Goal: Find contact information: Find contact information

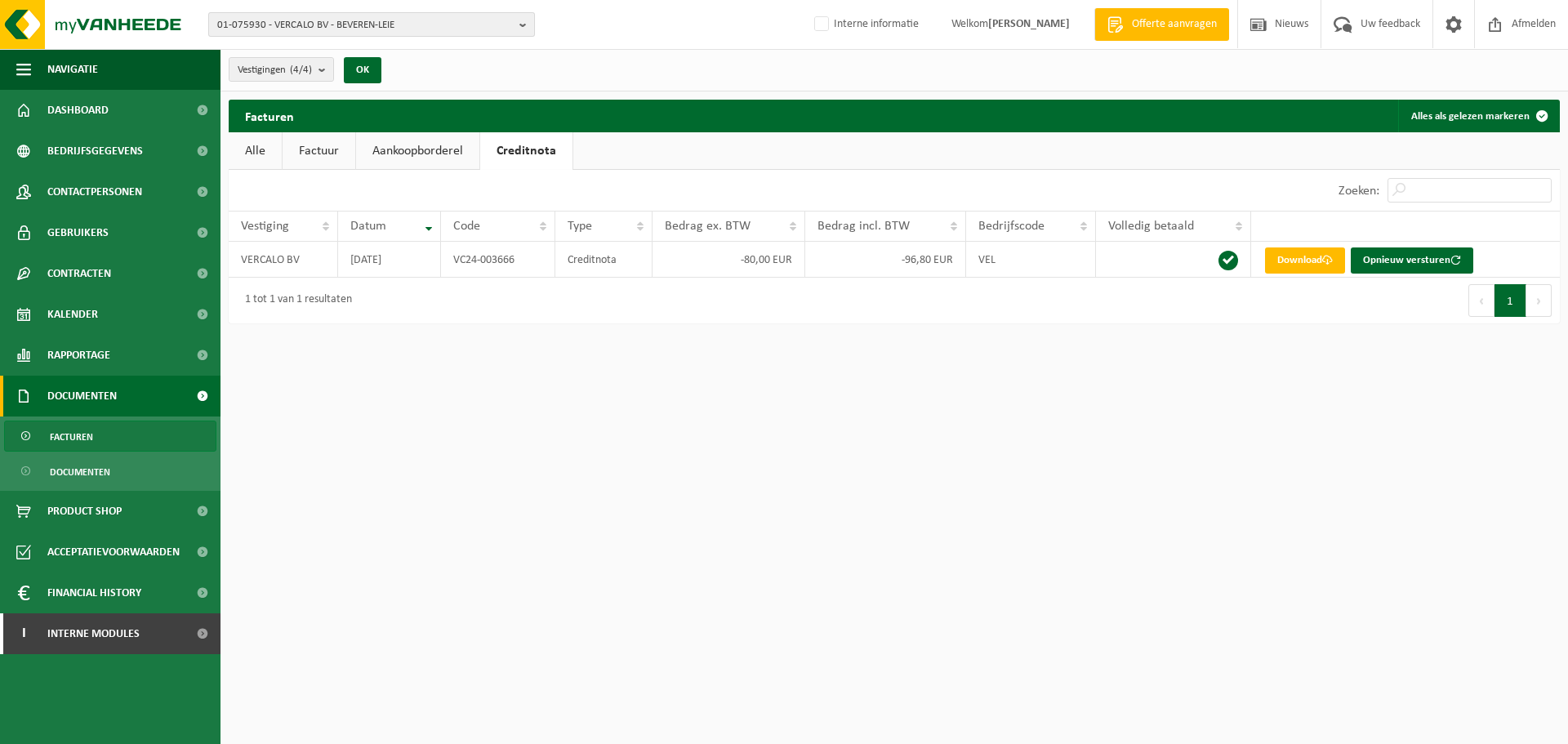
click at [423, 19] on span "01-075930 - VERCALO BV - BEVEREN-LEIE" at bounding box center [365, 25] width 296 height 25
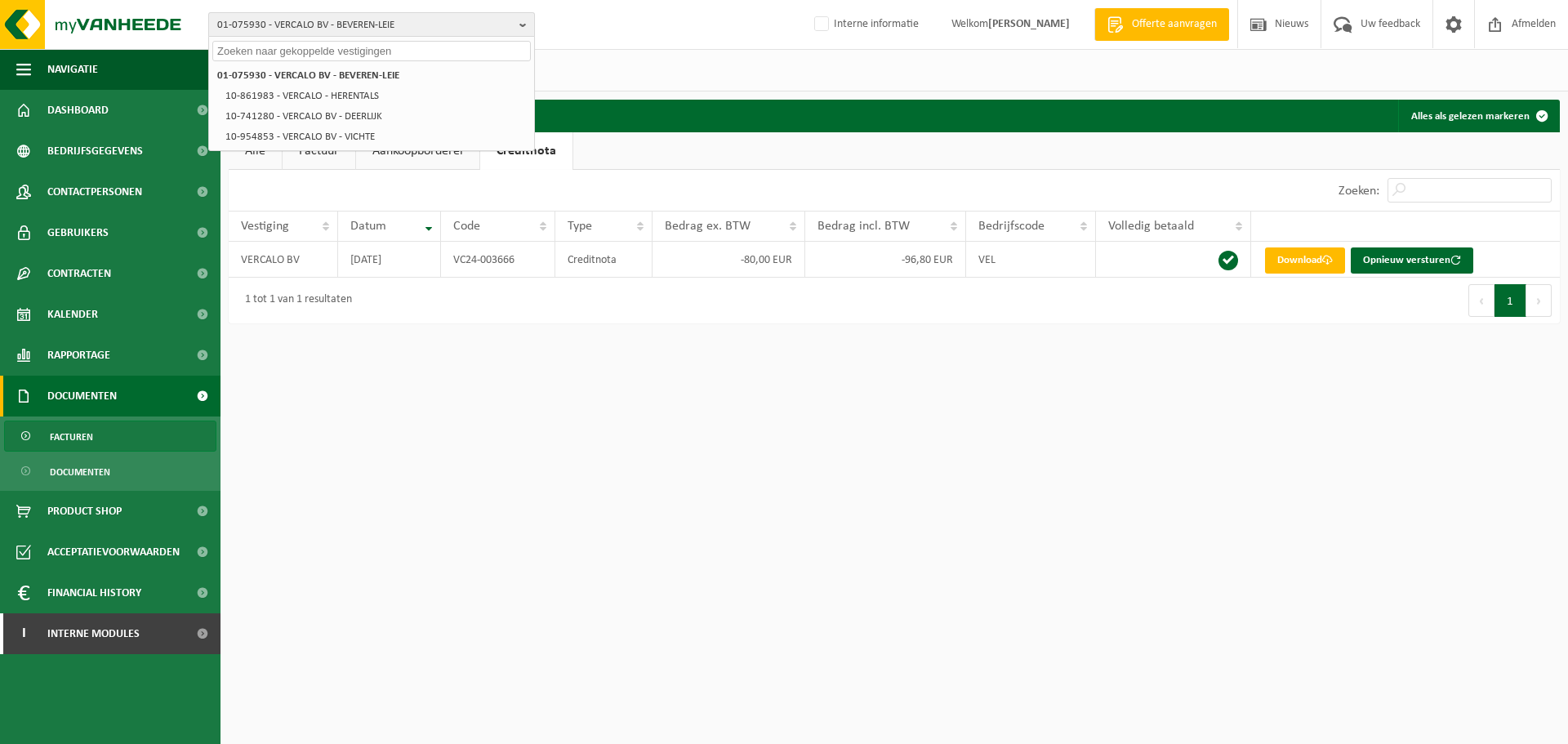
paste input "01-079545"
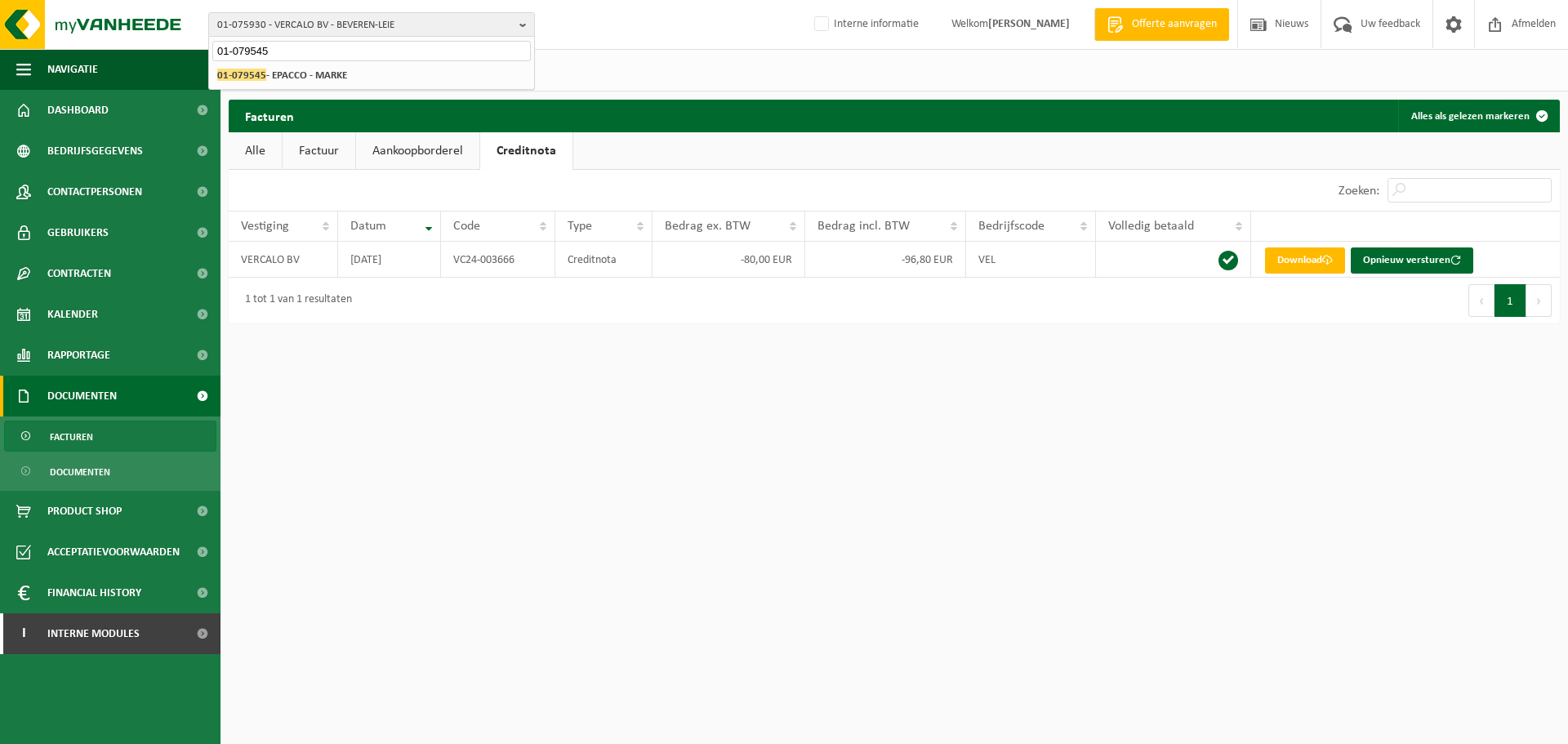
type input "01-079545"
click at [302, 76] on strong "01-079545 - EPACCO - MARKE" at bounding box center [282, 75] width 130 height 12
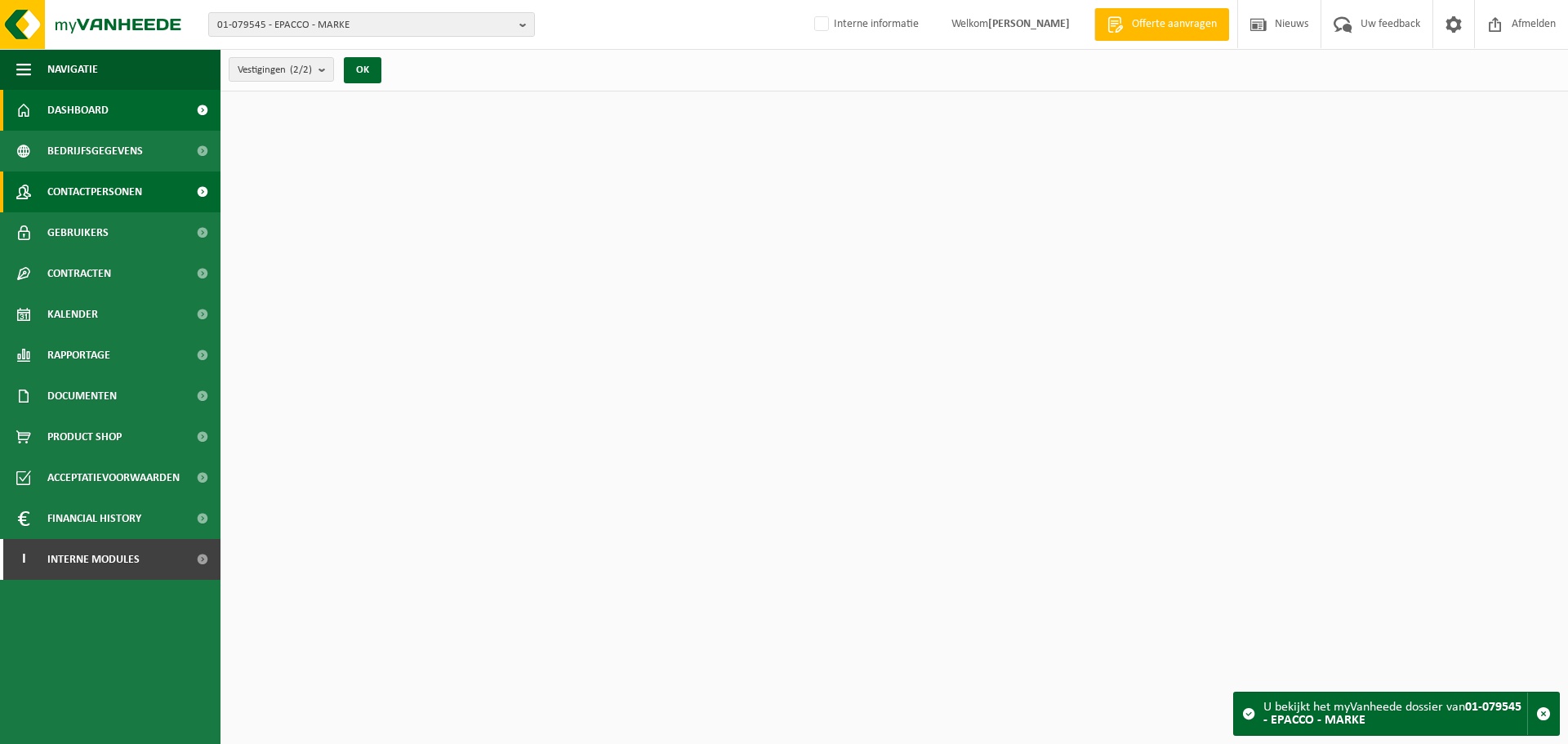
click at [124, 183] on span "Contactpersonen" at bounding box center [95, 192] width 95 height 41
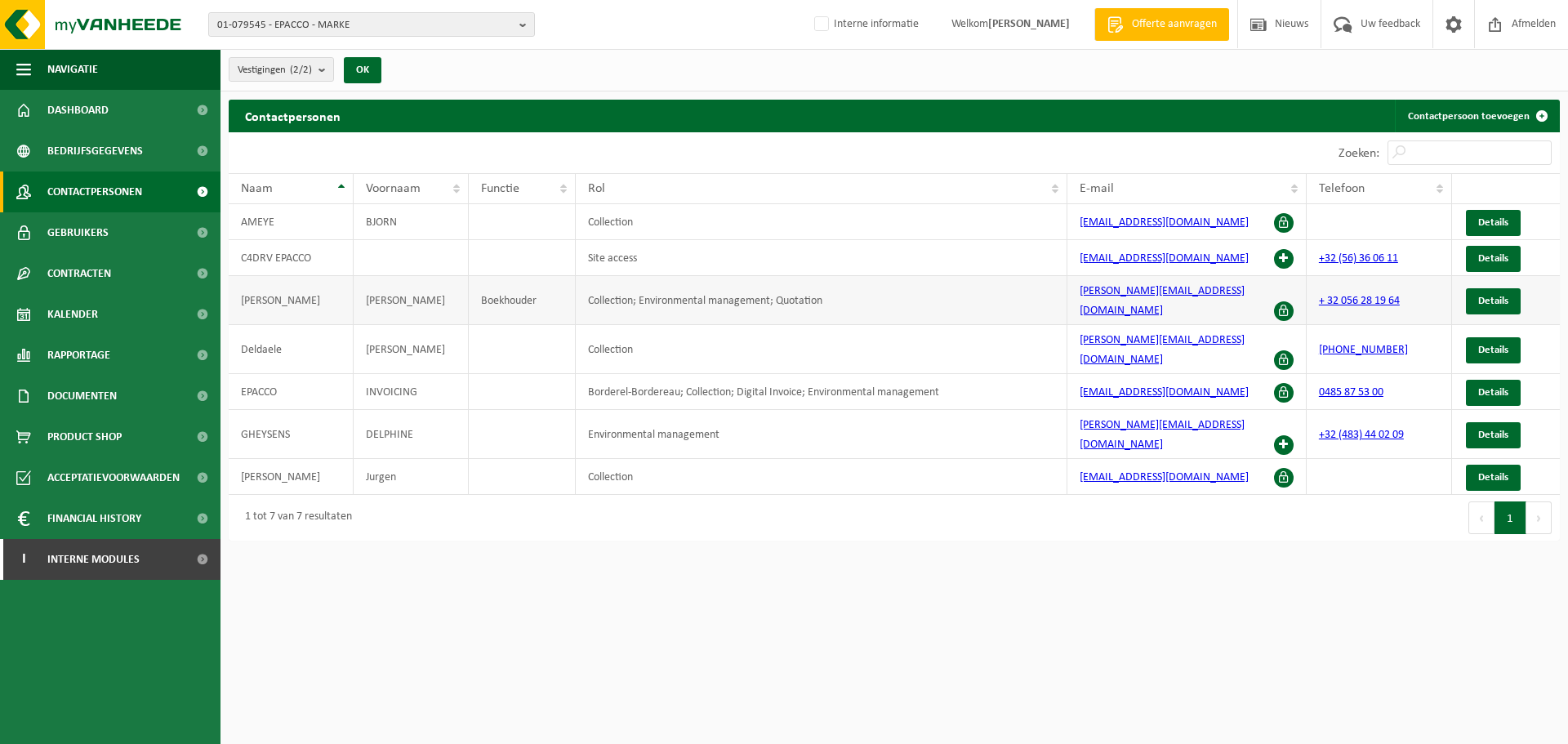
click at [905, 280] on td "Collection; Environmental management; Quotation" at bounding box center [822, 300] width 492 height 49
click at [132, 241] on link "Gebruikers" at bounding box center [110, 232] width 221 height 41
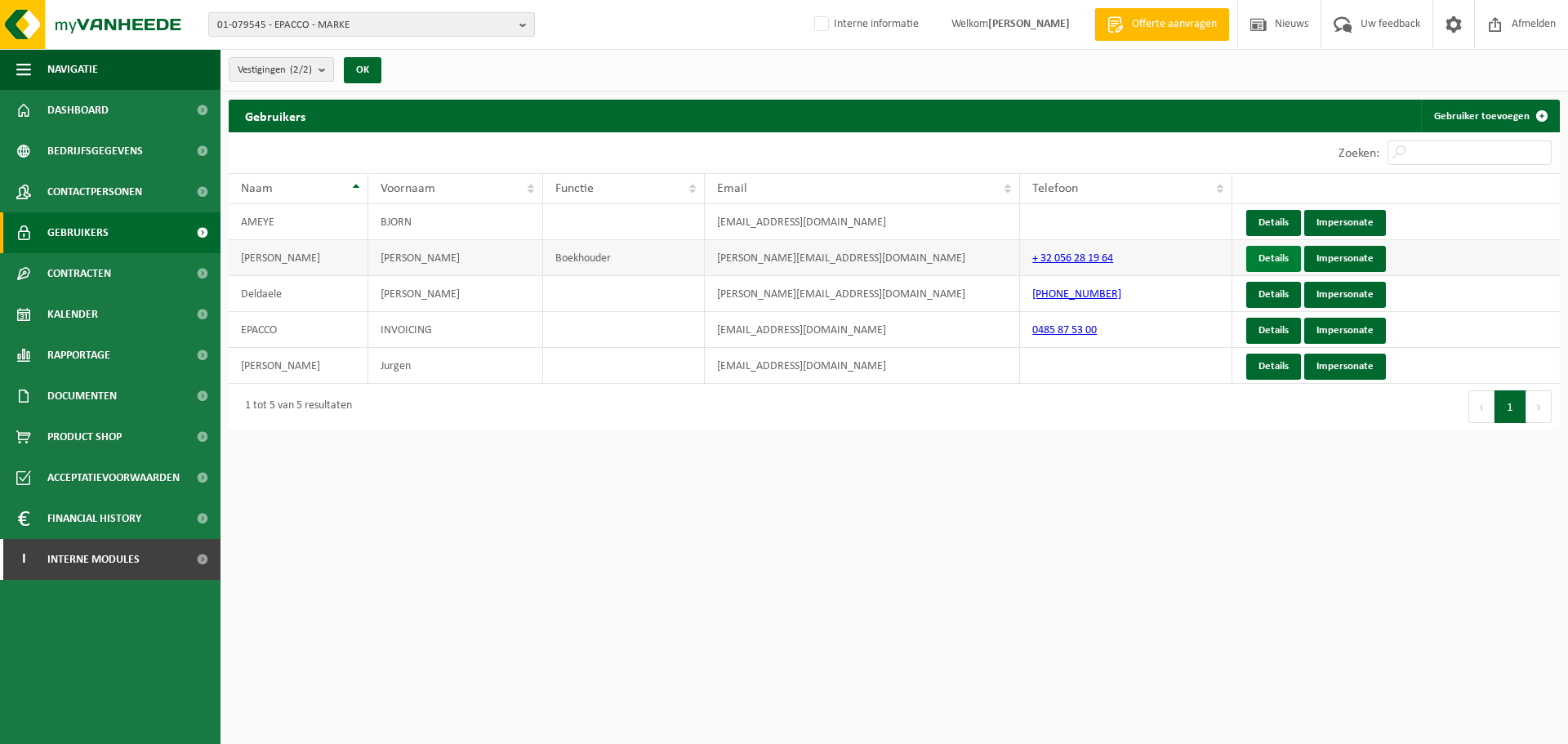
click at [1290, 259] on link "Details" at bounding box center [1274, 259] width 55 height 26
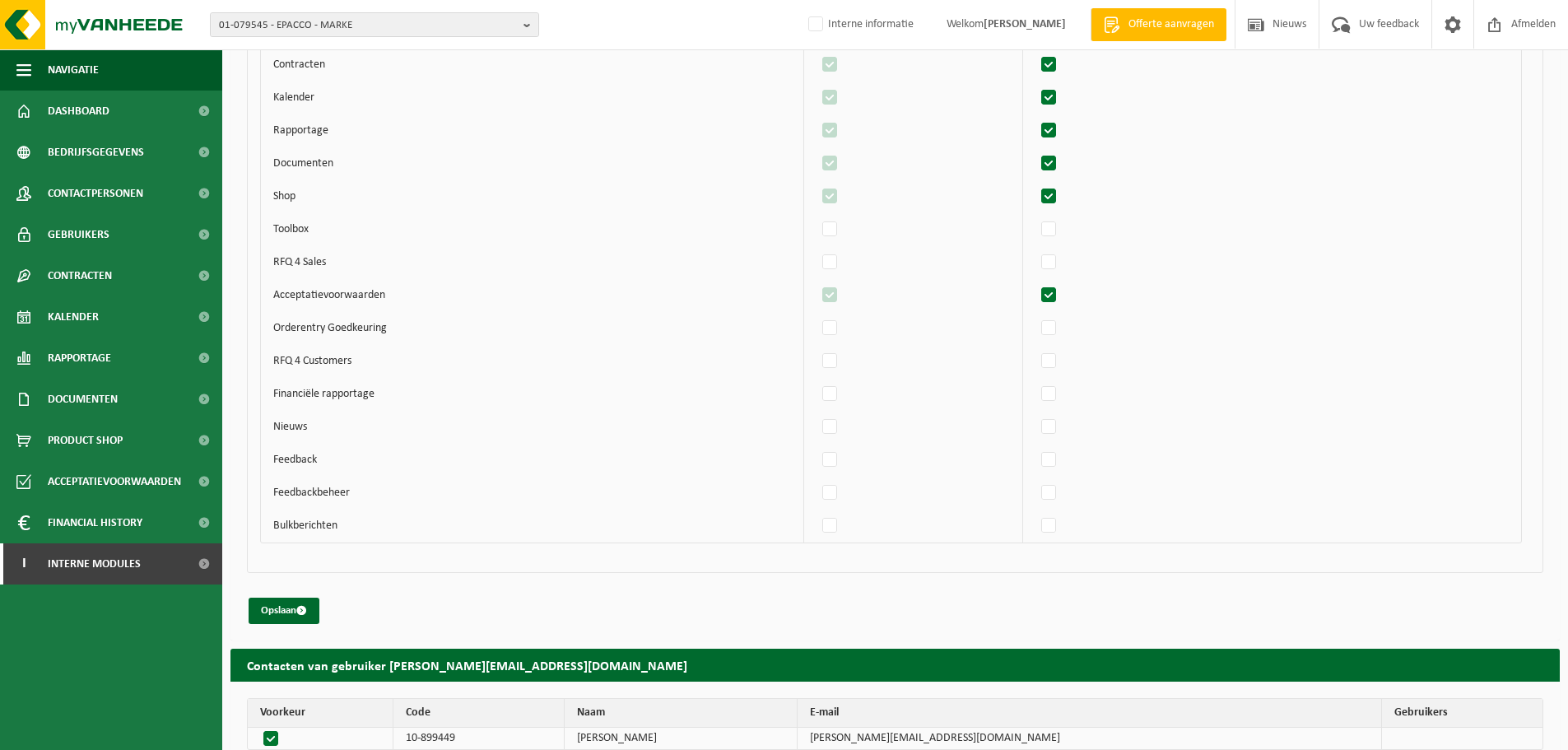
scroll to position [1087, 0]
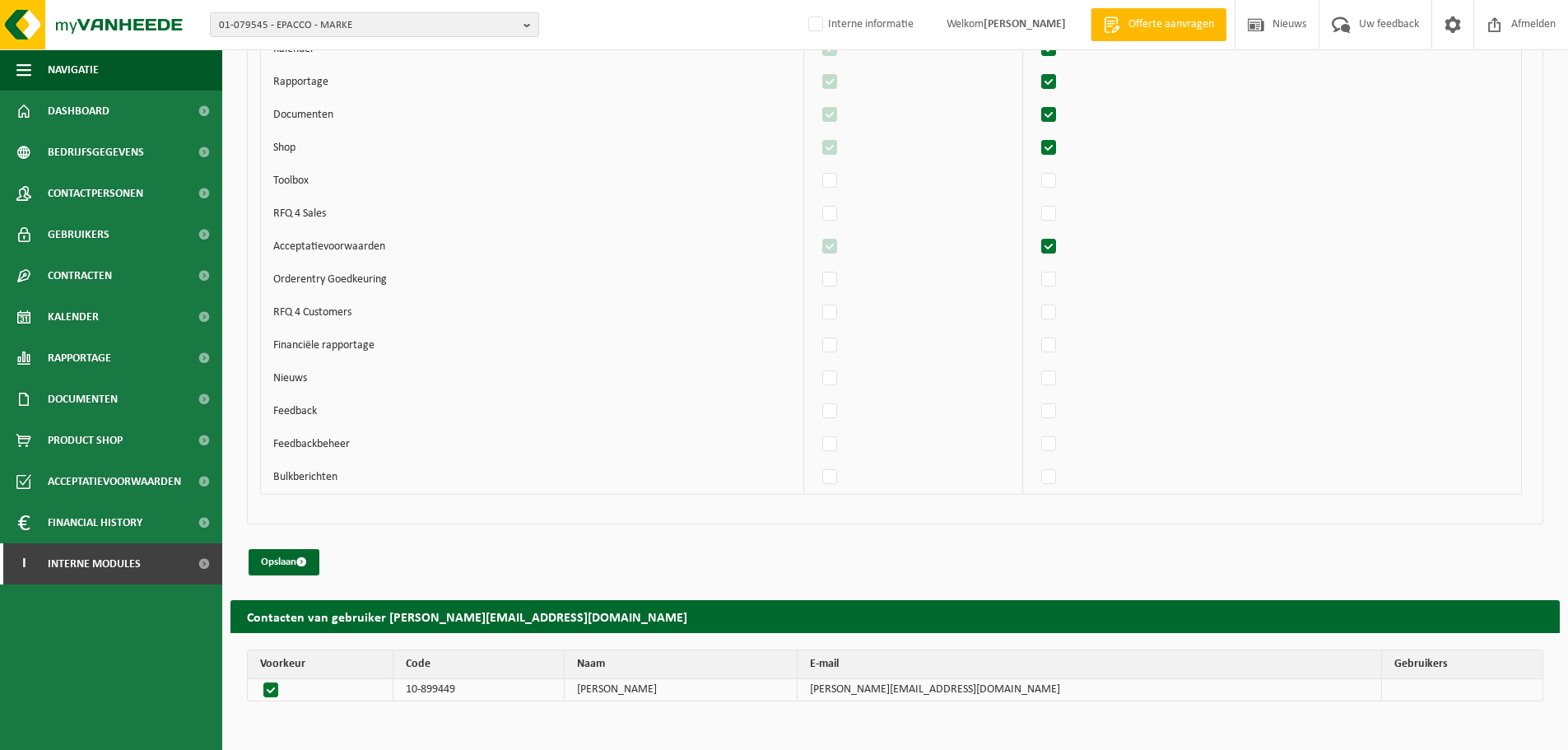
click at [76, 196] on span "Contactpersonen" at bounding box center [96, 193] width 96 height 41
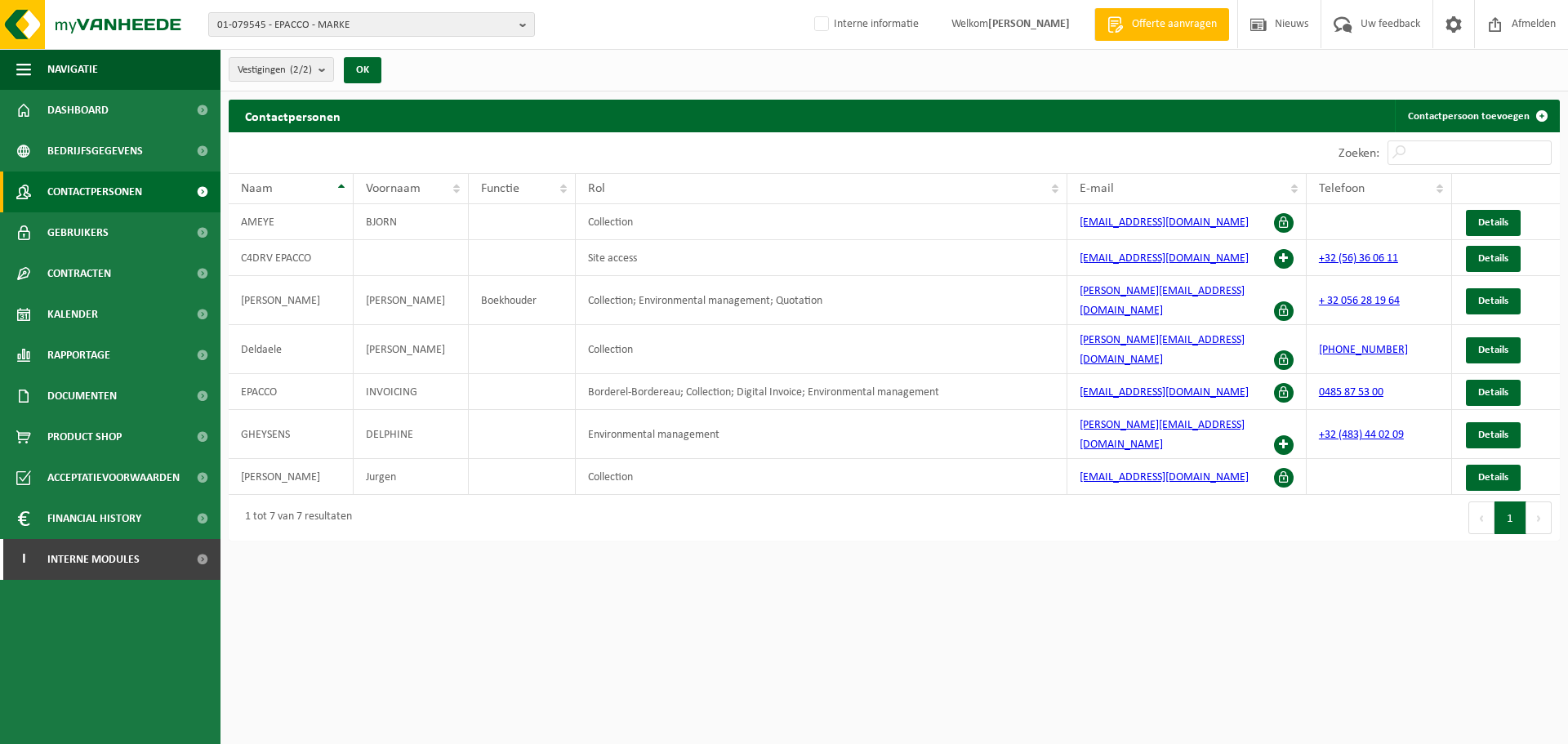
click at [938, 673] on html "01-079545 - EPACCO - MARKE 01-079545 - EPACCO - MARKE 10-946882 - EPACCO - WEVE…" at bounding box center [784, 372] width 1568 height 744
click at [1289, 619] on html "01-079545 - EPACCO - MARKE 01-079545 - EPACCO - MARKE 10-946882 - EPACCO - WEVE…" at bounding box center [784, 372] width 1568 height 744
click at [938, 495] on div "Eerste Vorige 1 Volgende Laatste" at bounding box center [1227, 517] width 666 height 46
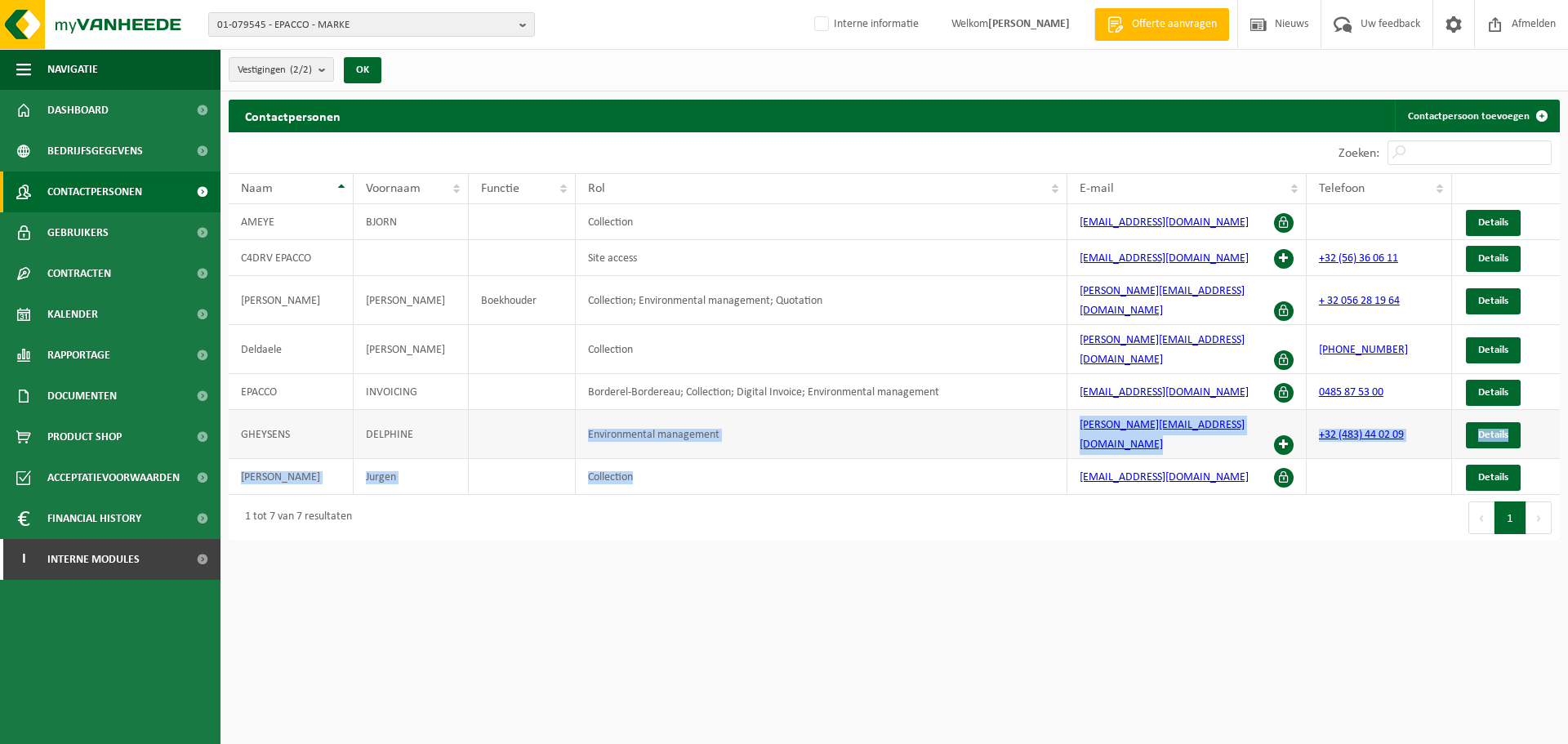
drag, startPoint x: 632, startPoint y: 439, endPoint x: 589, endPoint y: 400, distance: 58.1
click at [589, 400] on tbody "AMEYE BJORN Collection bjorn@epacco.be Details C4DRV EPACCO Site access adm@epa…" at bounding box center [894, 350] width 1331 height 291
click at [589, 410] on td "Environmental management" at bounding box center [822, 434] width 492 height 49
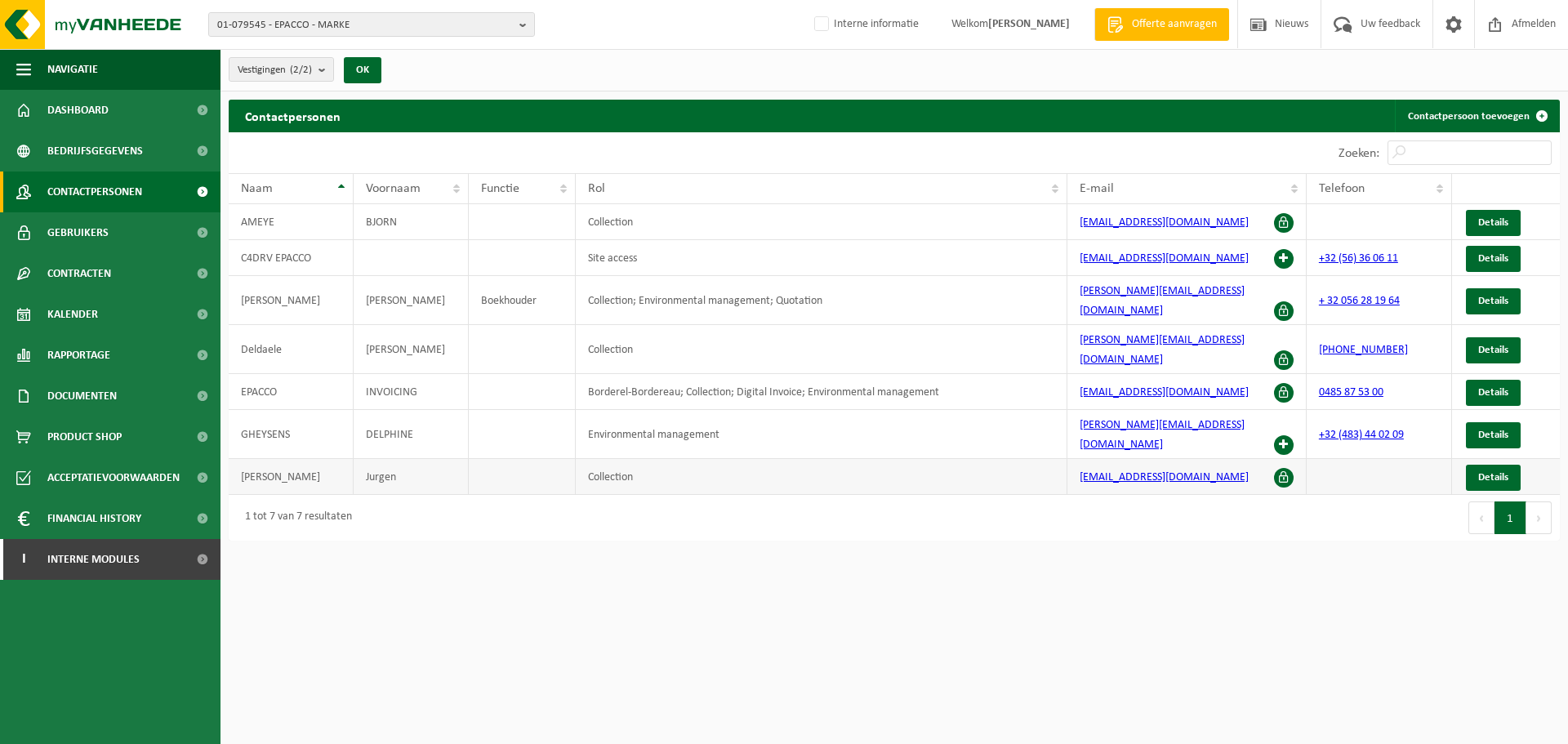
click at [608, 459] on td "Collection" at bounding box center [822, 477] width 492 height 36
click at [672, 459] on td "Collection" at bounding box center [822, 477] width 492 height 36
click at [632, 284] on td "Collection; Environmental management; Quotation" at bounding box center [822, 300] width 492 height 49
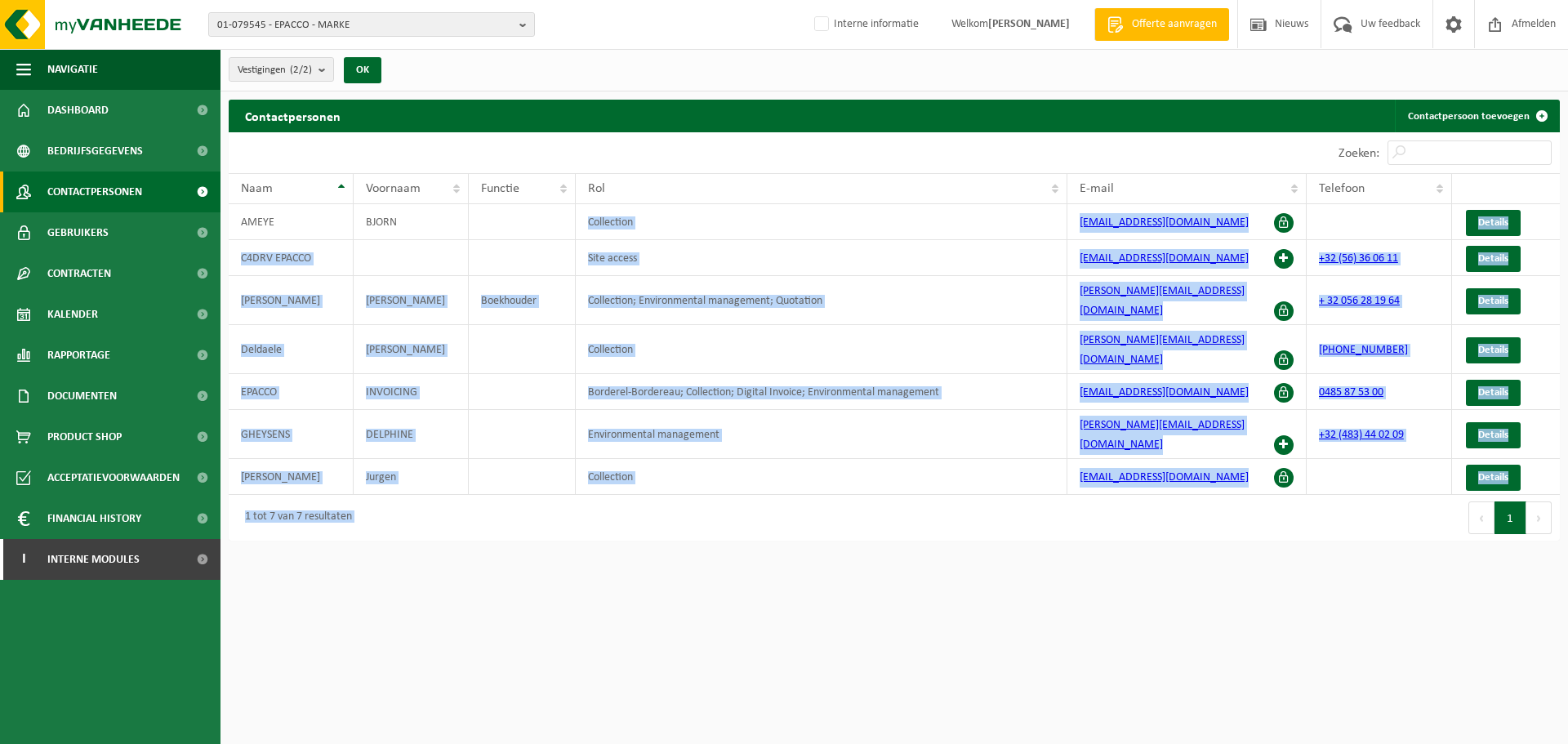
drag, startPoint x: 589, startPoint y: 220, endPoint x: 984, endPoint y: 462, distance: 463.2
click at [984, 462] on div "10 25 50 100 10 resultaten weergeven Zoeken: Naam Voornaam Functie Rol E-mail T…" at bounding box center [894, 336] width 1331 height 408
click at [862, 587] on html "01-079545 - EPACCO - MARKE 01-079545 - EPACCO - MARKE 10-946882 - EPACCO - WEVE…" at bounding box center [784, 372] width 1568 height 744
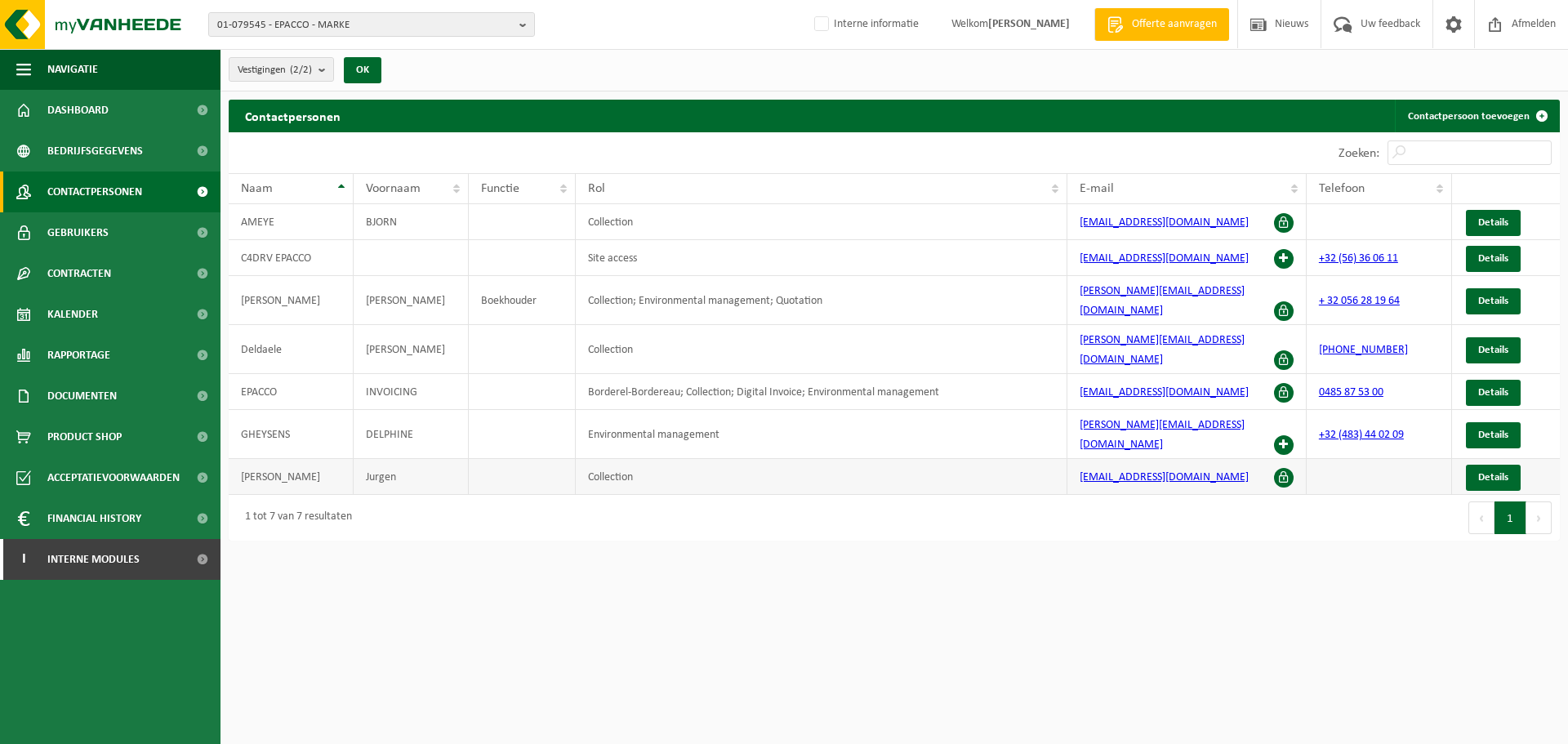
click at [777, 459] on td "Collection" at bounding box center [822, 477] width 492 height 36
click at [122, 309] on link "Kalender" at bounding box center [110, 315] width 221 height 41
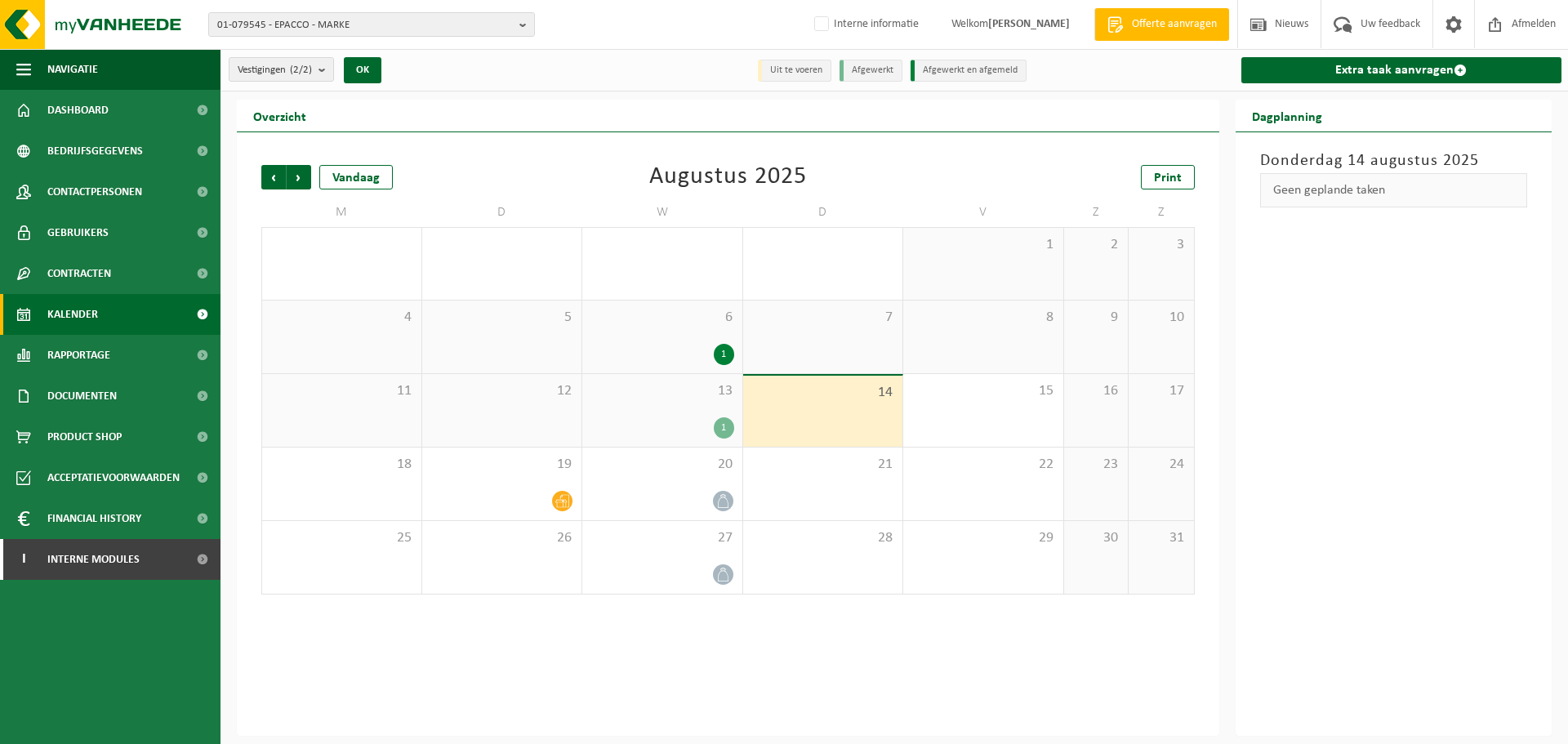
click at [1432, 495] on div "Donderdag 14 augustus 2025 Geen geplande taken" at bounding box center [1395, 434] width 317 height 603
click at [631, 503] on div at bounding box center [662, 501] width 143 height 22
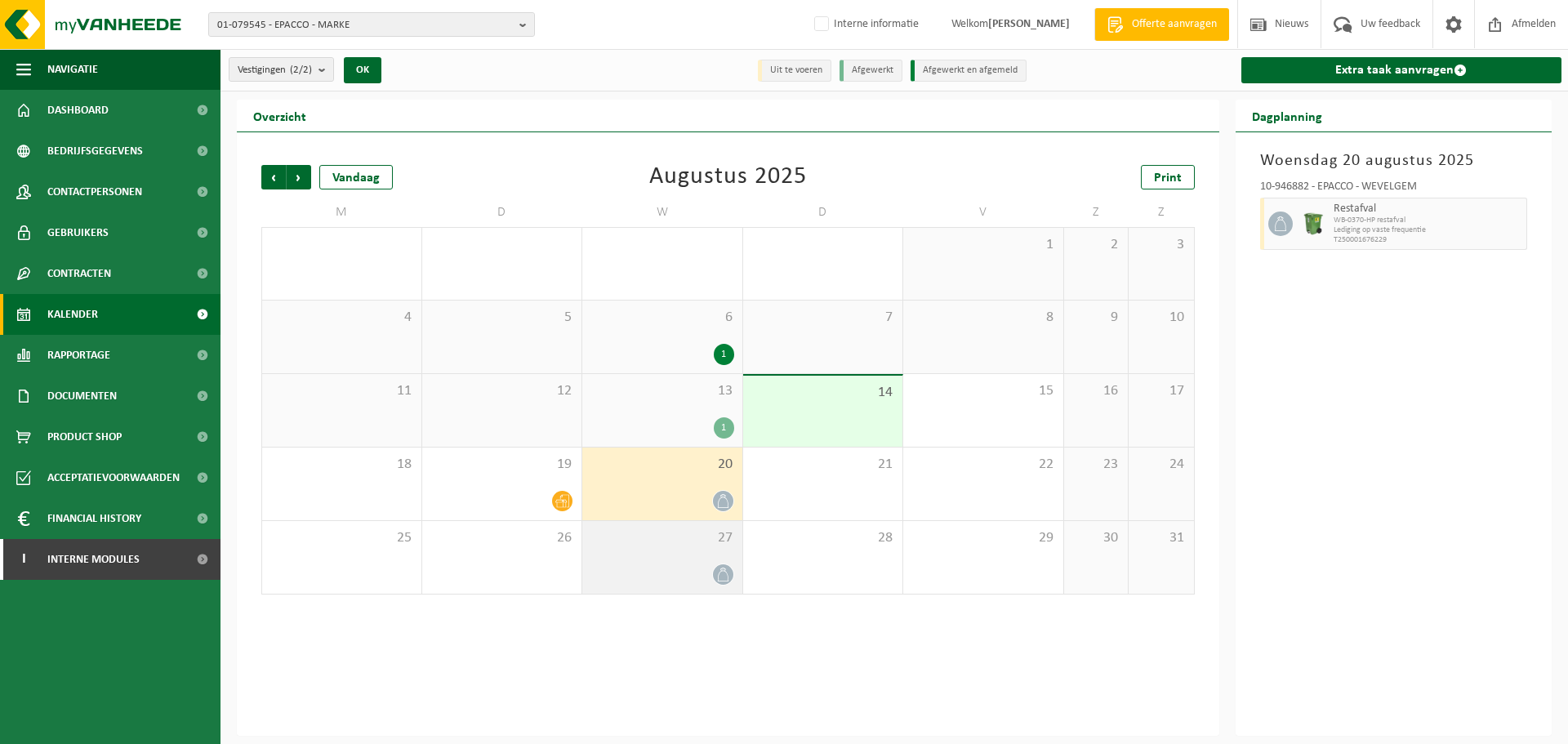
click at [692, 559] on div "27" at bounding box center [662, 557] width 160 height 73
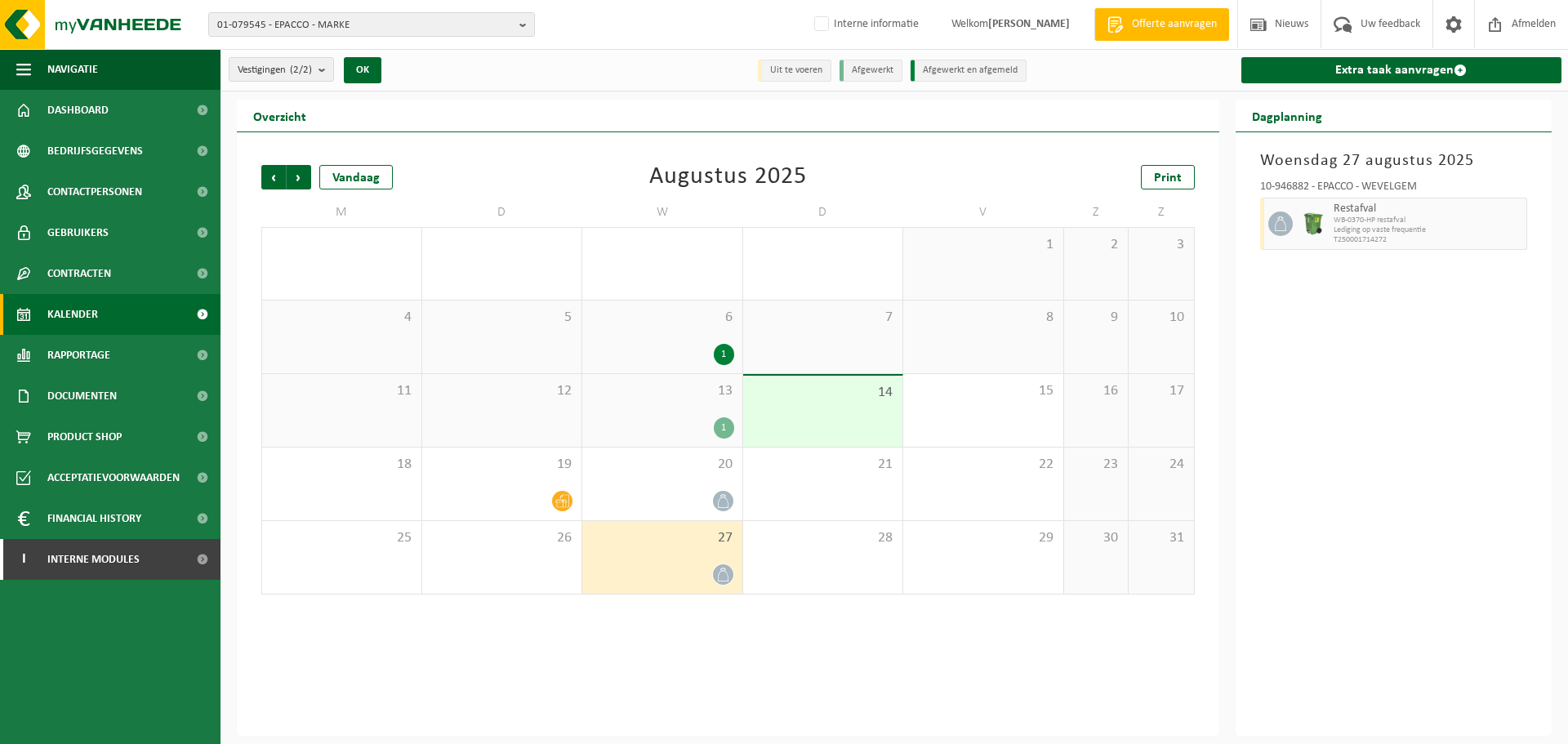
click at [1345, 504] on div "Woensdag 27 augustus 2025 10-946882 - EPACCO - WEVELGEM Restafval WB-0370-HP re…" at bounding box center [1395, 434] width 317 height 603
click at [113, 193] on span "Contactpersonen" at bounding box center [95, 192] width 95 height 41
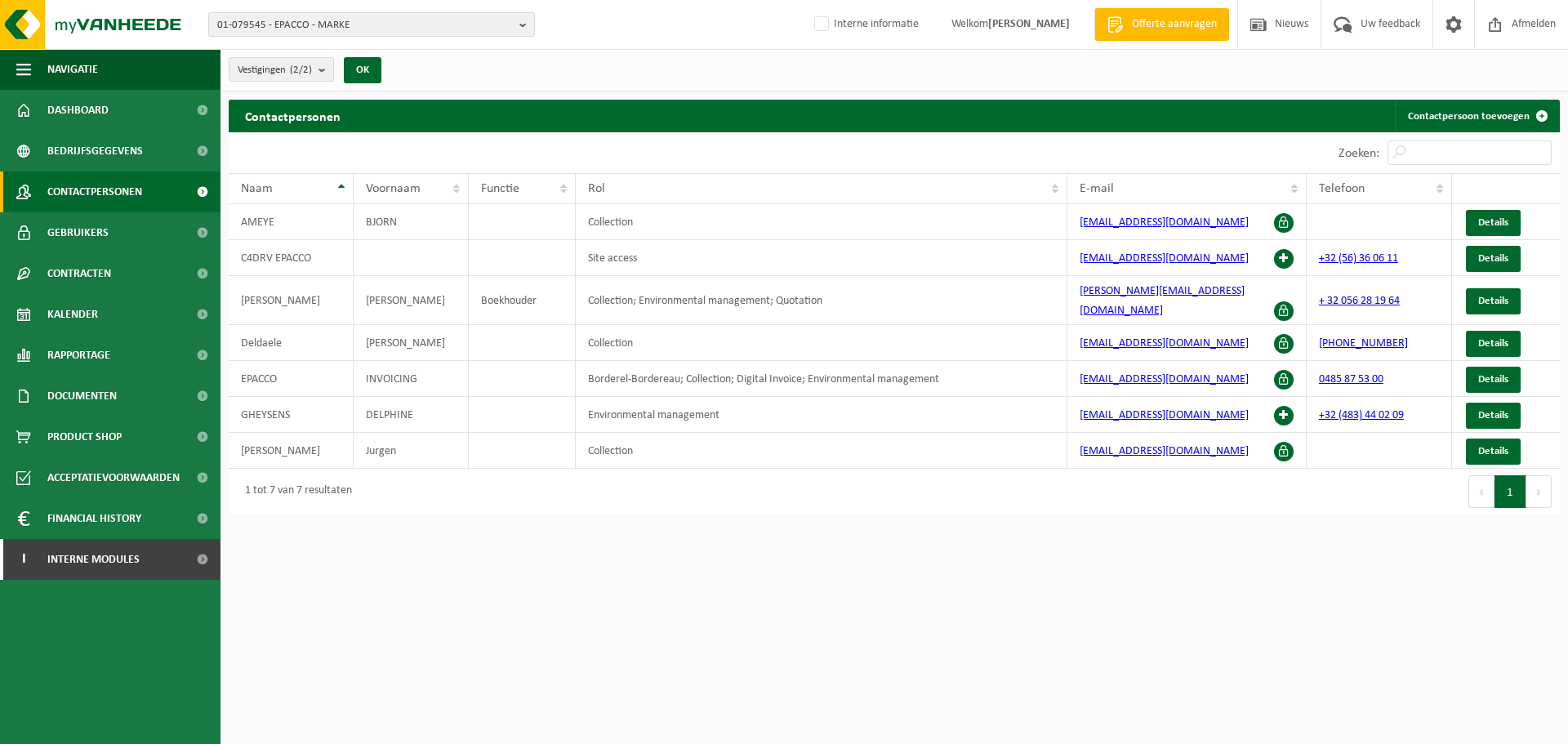
click at [992, 624] on html "01-079545 - EPACCO - MARKE 01-079545 - EPACCO - MARKE 10-946882 - EPACCO - WEVE…" at bounding box center [784, 372] width 1568 height 744
click at [311, 33] on span "01-079545 - EPACCO - MARKE" at bounding box center [365, 25] width 296 height 25
type input "02-015002"
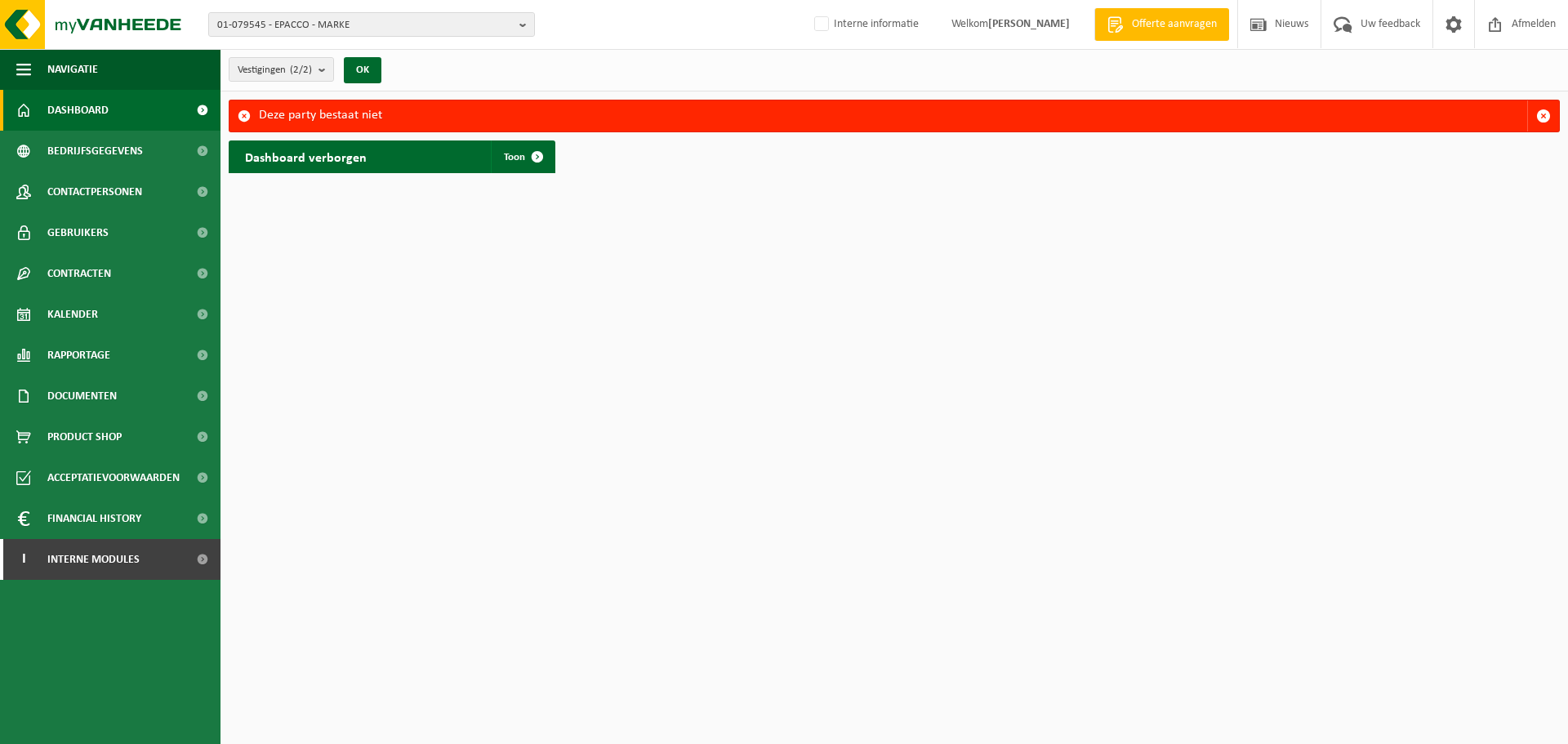
drag, startPoint x: 1543, startPoint y: 122, endPoint x: 1489, endPoint y: 132, distance: 54.9
click at [1543, 122] on button "button" at bounding box center [1543, 115] width 32 height 31
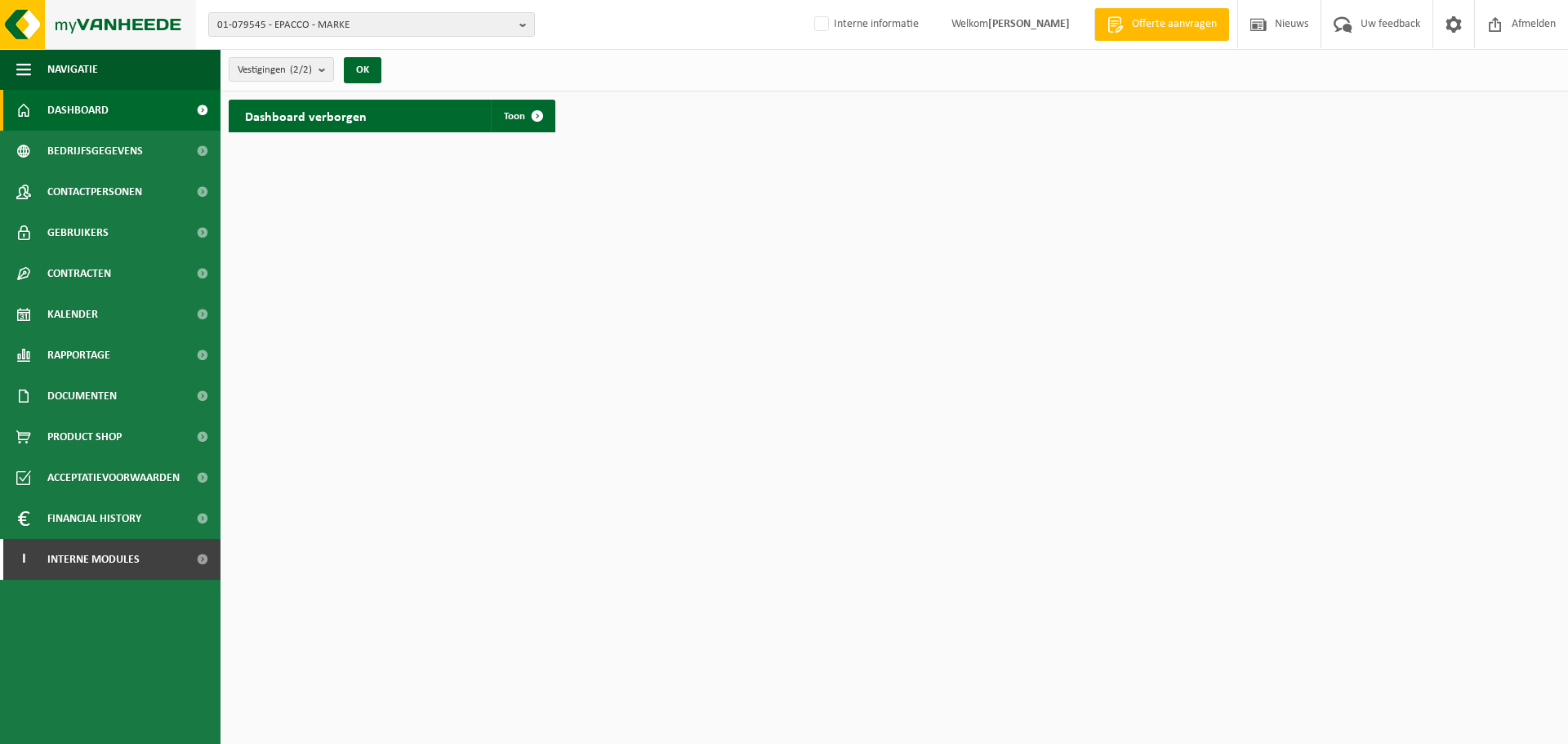
click at [116, 39] on img at bounding box center [98, 25] width 196 height 49
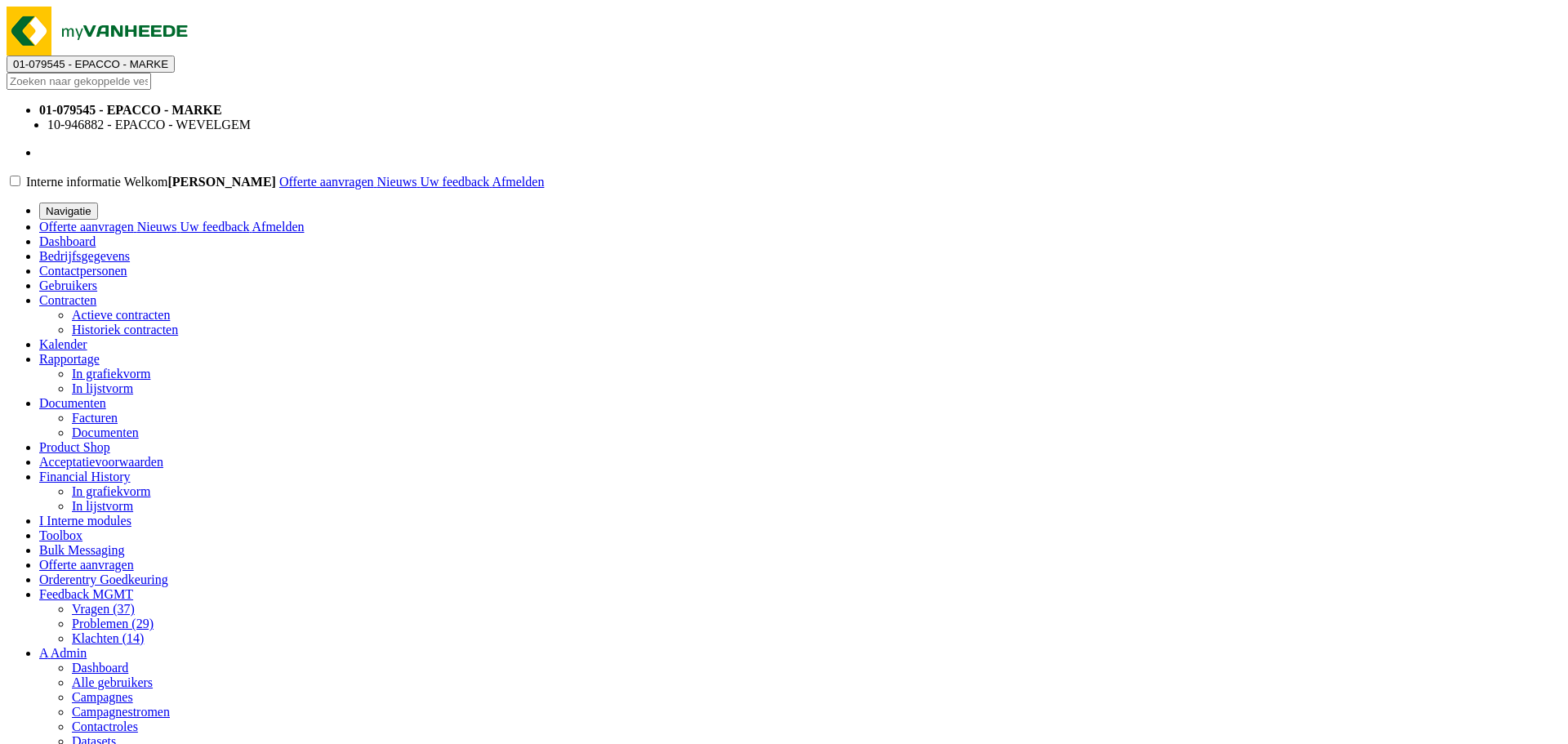
click at [692, 466] on html "01-079545 - EPACCO - MARKE 01-079545 - EPACCO - MARKE 10-946882 - EPACCO - WEVE…" at bounding box center [784, 545] width 1568 height 1089
click at [168, 58] on span "01-079545 - EPACCO - MARKE" at bounding box center [90, 64] width 155 height 12
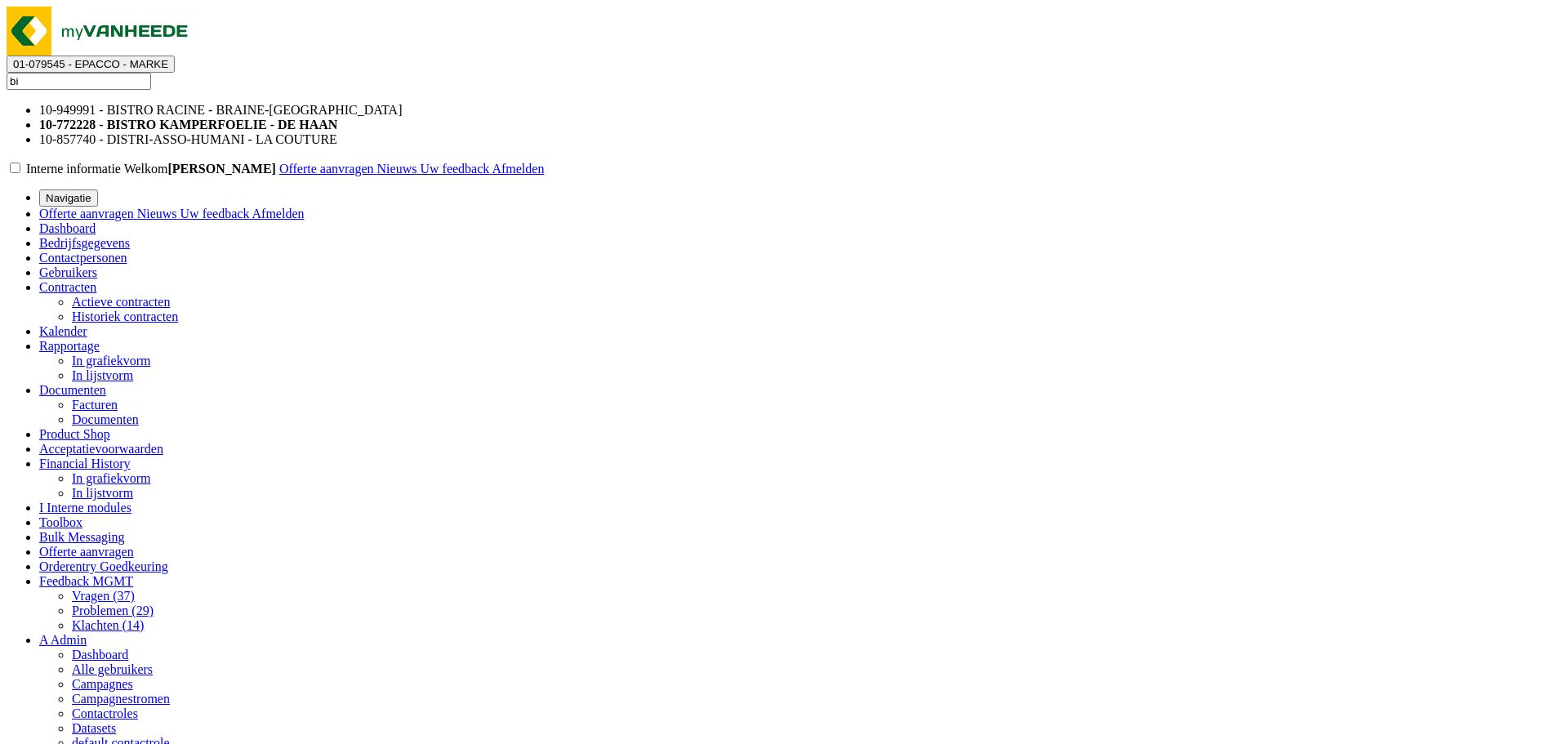
type input "b"
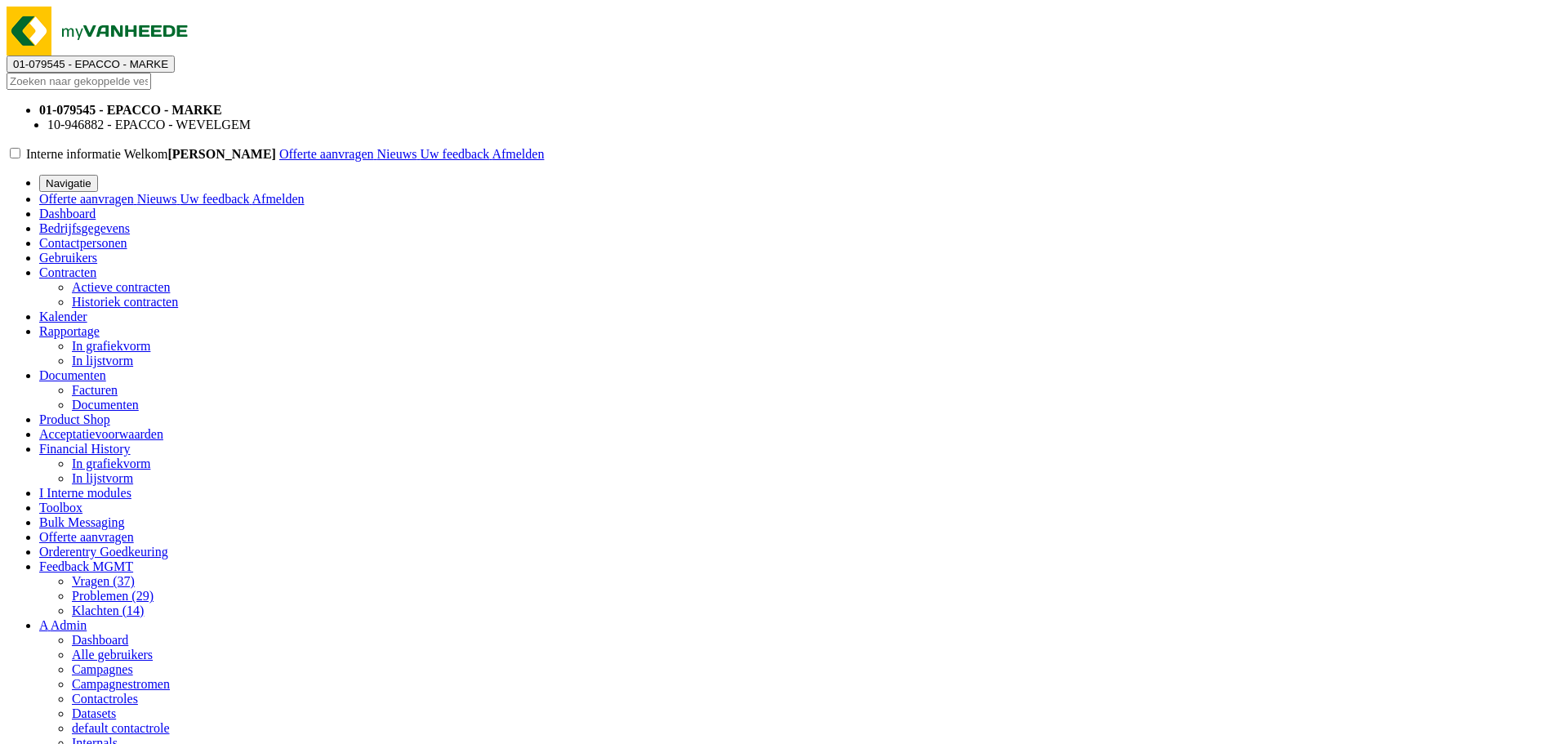
click at [1087, 742] on html "01-079545 - EPACCO - MARKE 01-079545 - EPACCO - MARKE 10-946882 - EPACCO - WEVE…" at bounding box center [784, 531] width 1568 height 1062
click at [151, 73] on input "text" at bounding box center [79, 81] width 144 height 17
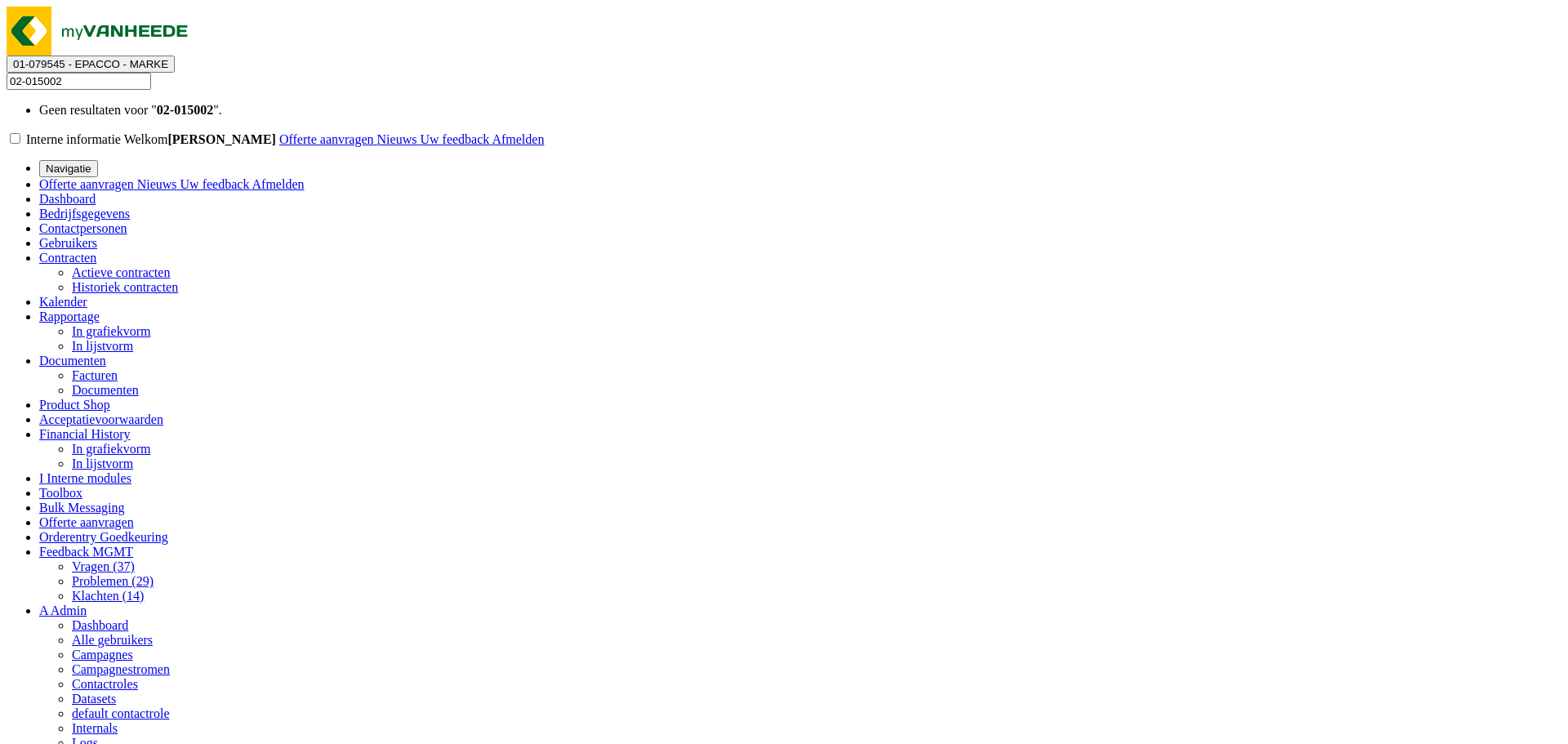
type input "02-015002"
click at [168, 58] on span "01-079545 - EPACCO - MARKE" at bounding box center [90, 64] width 155 height 12
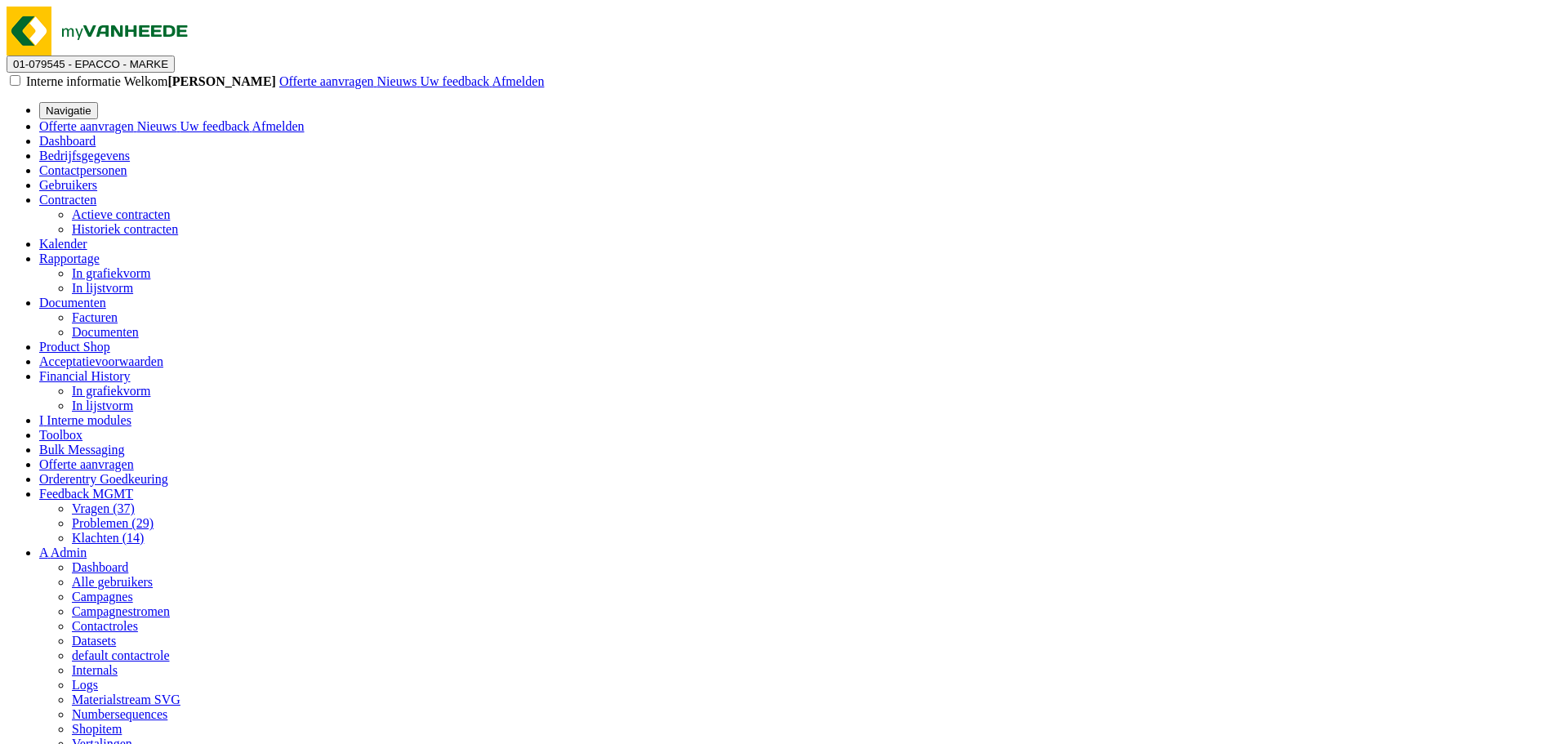
click at [168, 58] on span "01-079545 - EPACCO - MARKE" at bounding box center [90, 64] width 155 height 12
paste input "10-861147"
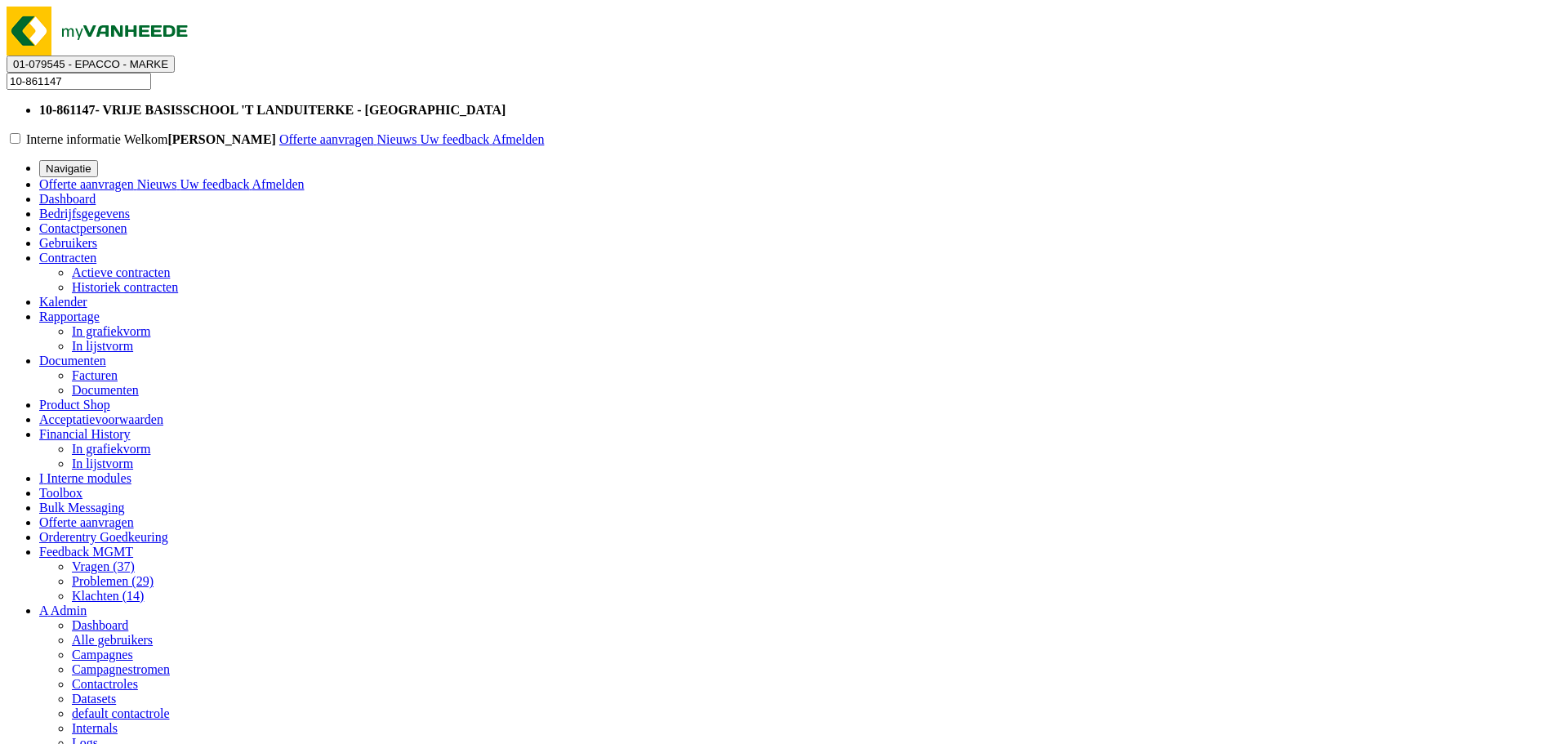
type input "10-861147"
click at [279, 103] on li "10-861147 - VRIJE BASISSCHOOL 'T LANDUITERKE - DENDERLEEUW" at bounding box center [800, 109] width 1523 height 14
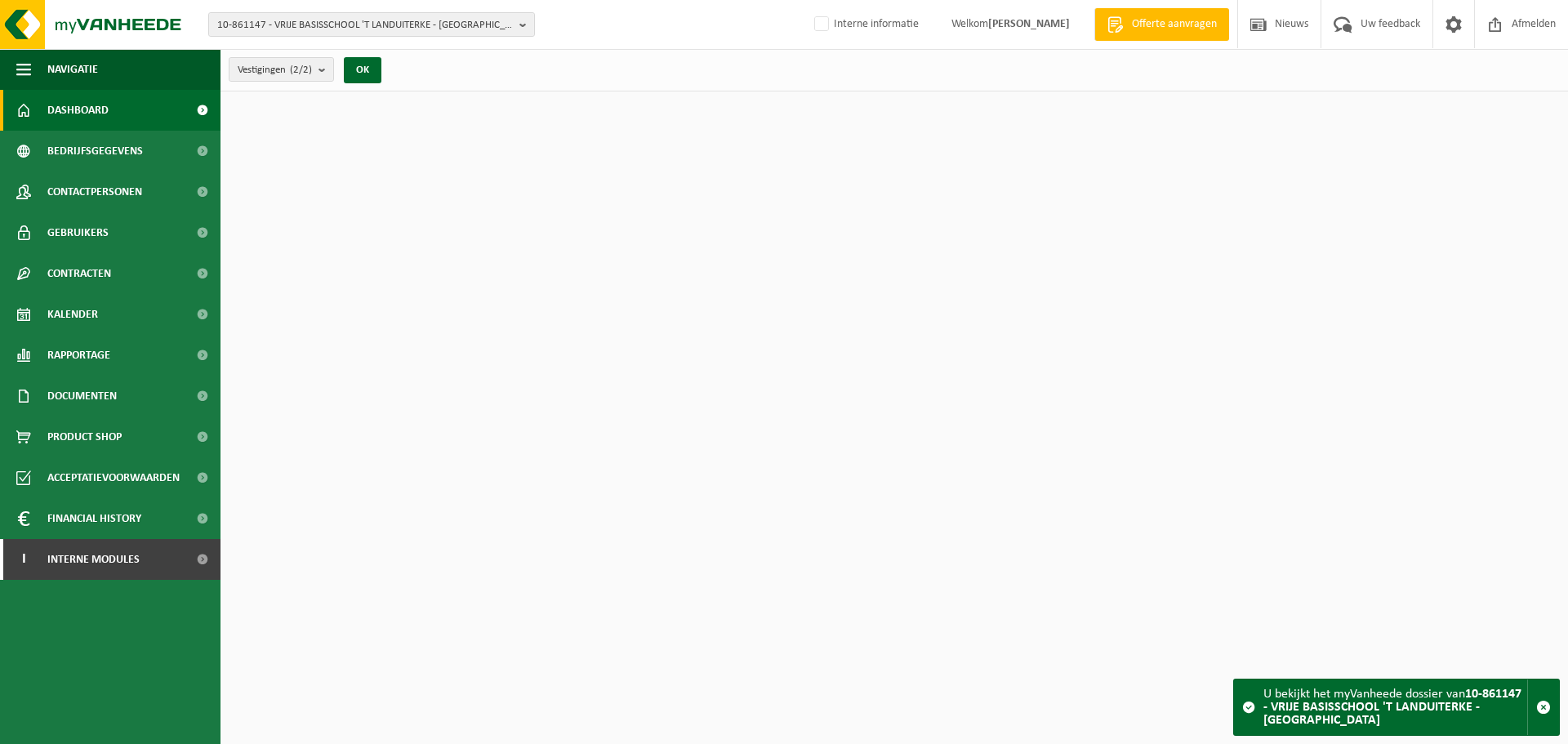
drag, startPoint x: 164, startPoint y: 187, endPoint x: 350, endPoint y: 323, distance: 230.4
click at [164, 187] on link "Contactpersonen" at bounding box center [110, 192] width 221 height 41
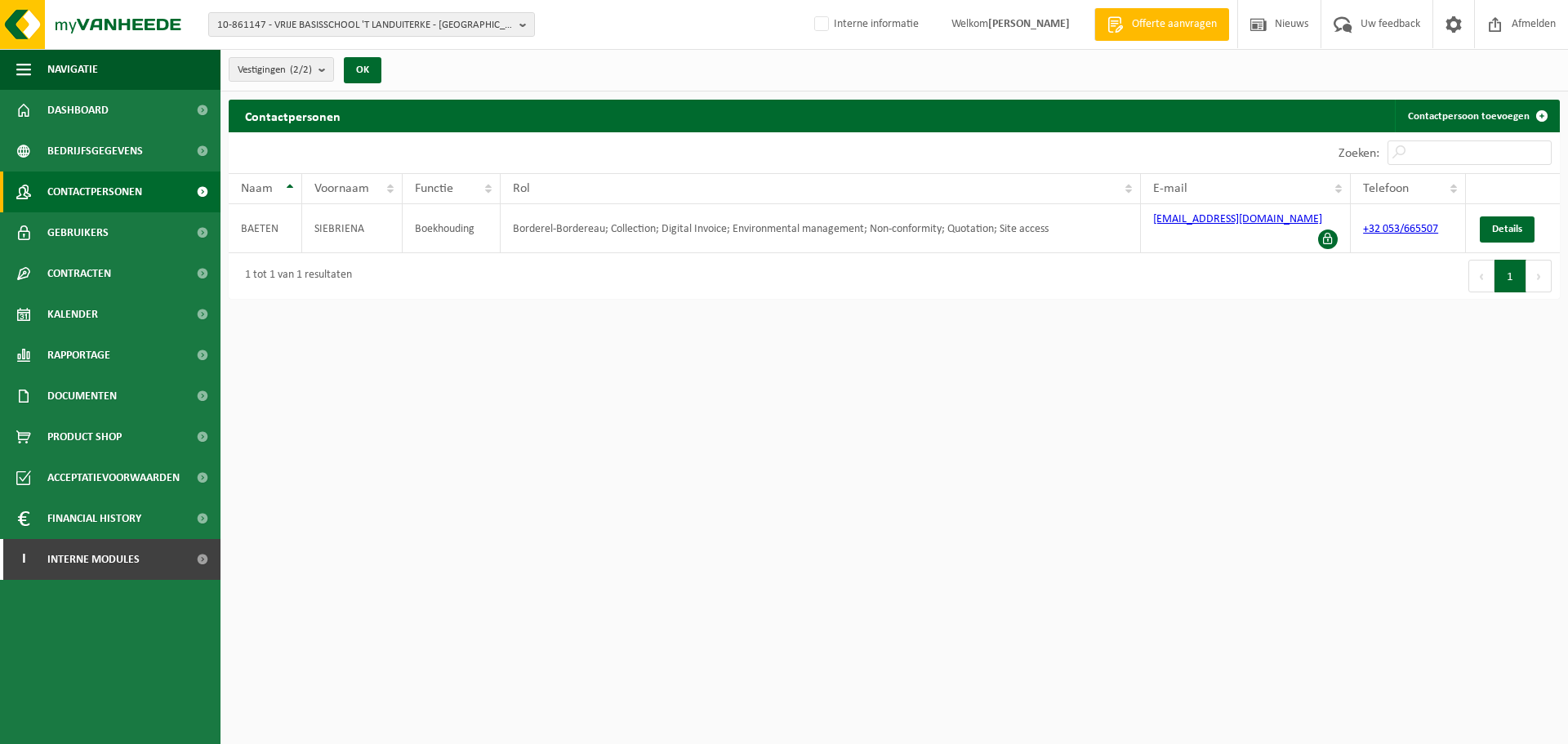
click at [664, 612] on html "10-861147 - VRIJE BASISSCHOOL 'T LANDUITERKE - [GEOGRAPHIC_DATA] 10-861147 - VR…" at bounding box center [784, 372] width 1568 height 744
click at [1140, 266] on div "Eerste Vorige 1 Volgende Laatste" at bounding box center [1227, 276] width 666 height 46
drag, startPoint x: 1292, startPoint y: 221, endPoint x: 1147, endPoint y: 234, distance: 145.6
click at [1147, 234] on td "secretariaat@tlanduiterke.be" at bounding box center [1246, 229] width 210 height 49
copy link "secretariaat@tlanduiterke.be"
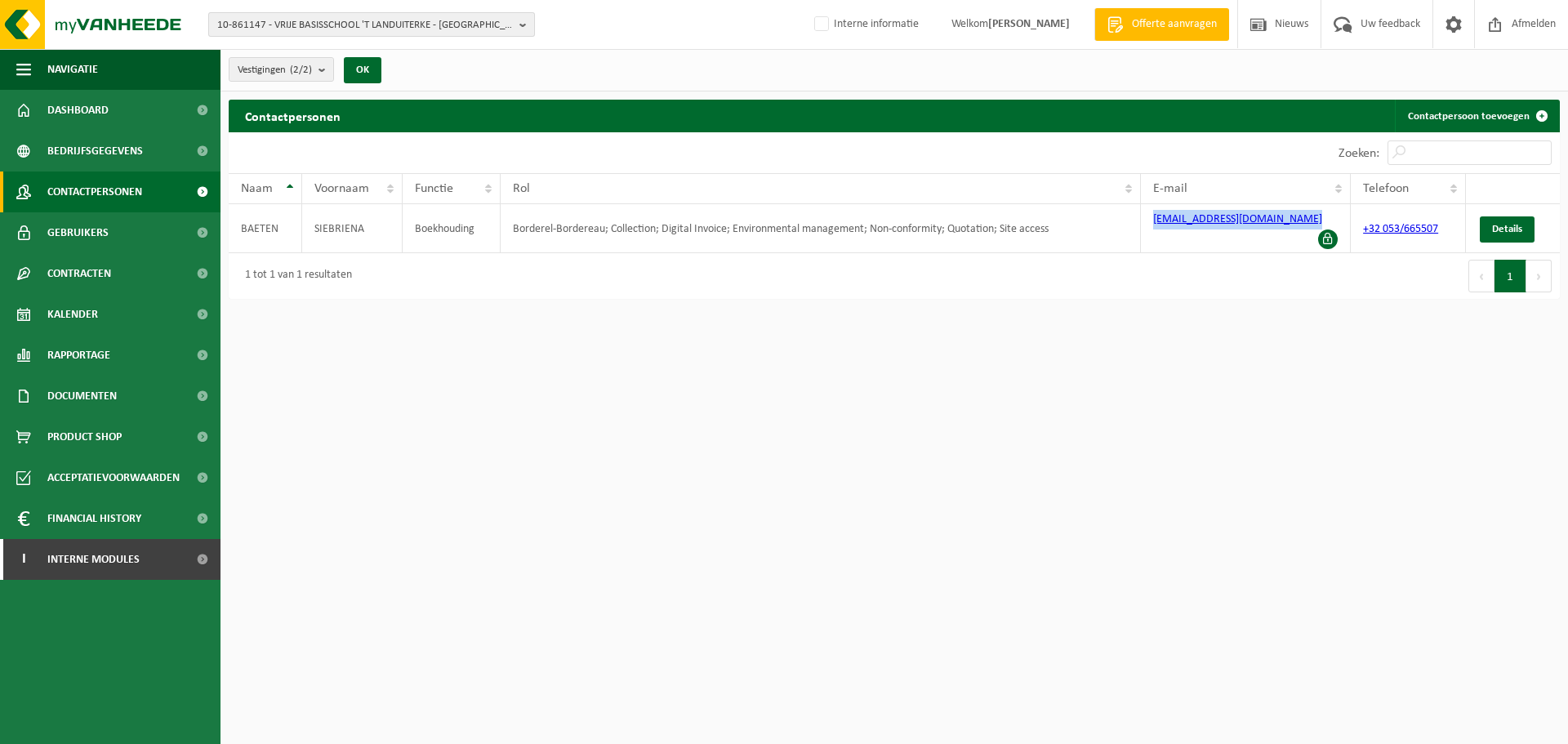
click at [384, 30] on span "10-861147 - VRIJE BASISSCHOOL 'T LANDUITERKE - DENDERLEEUW" at bounding box center [365, 25] width 296 height 25
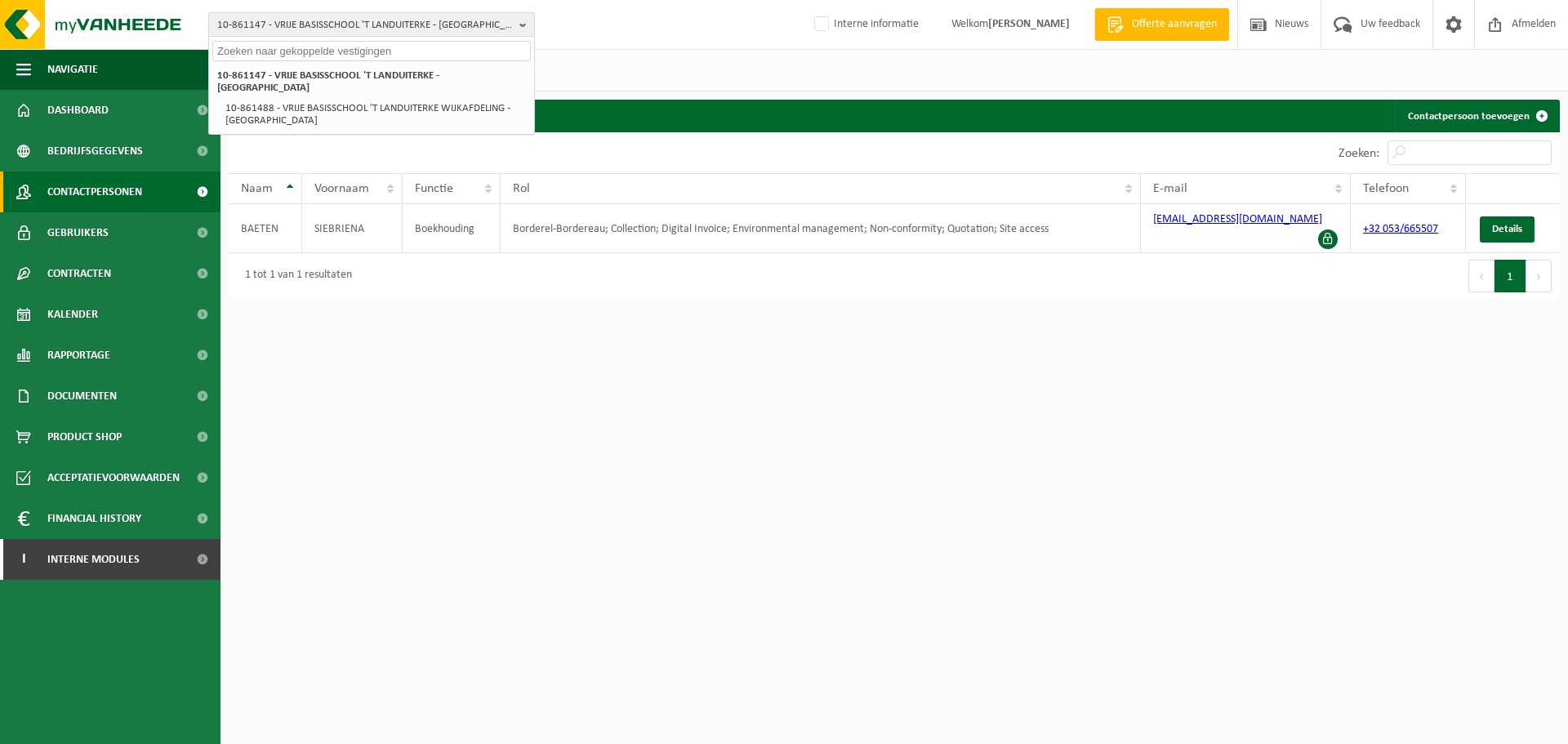
paste input "10-904047"
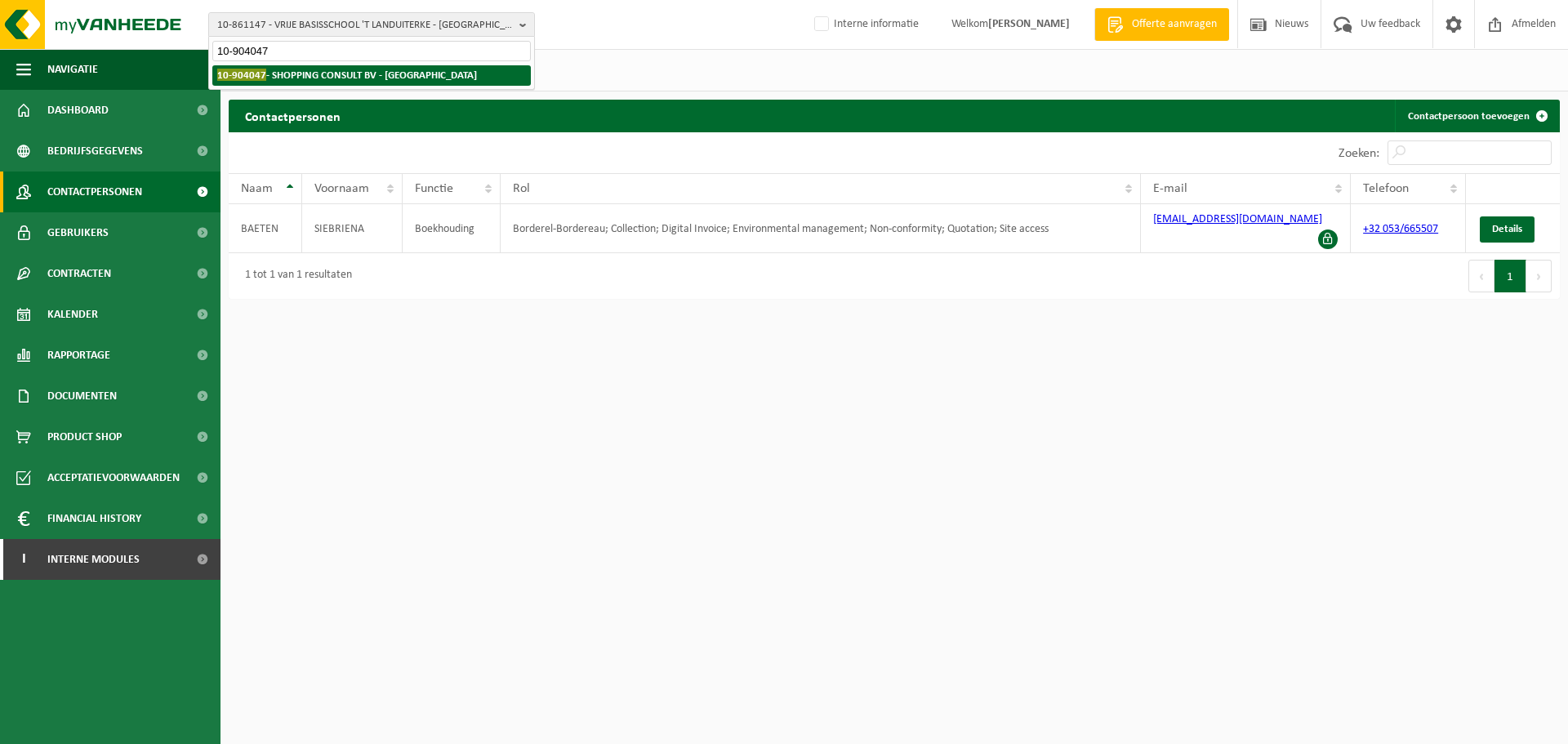
type input "10-904047"
click at [316, 74] on strong "10-904047 - SHOPPING CONSULT BV - ANTWERPEN" at bounding box center [347, 75] width 260 height 12
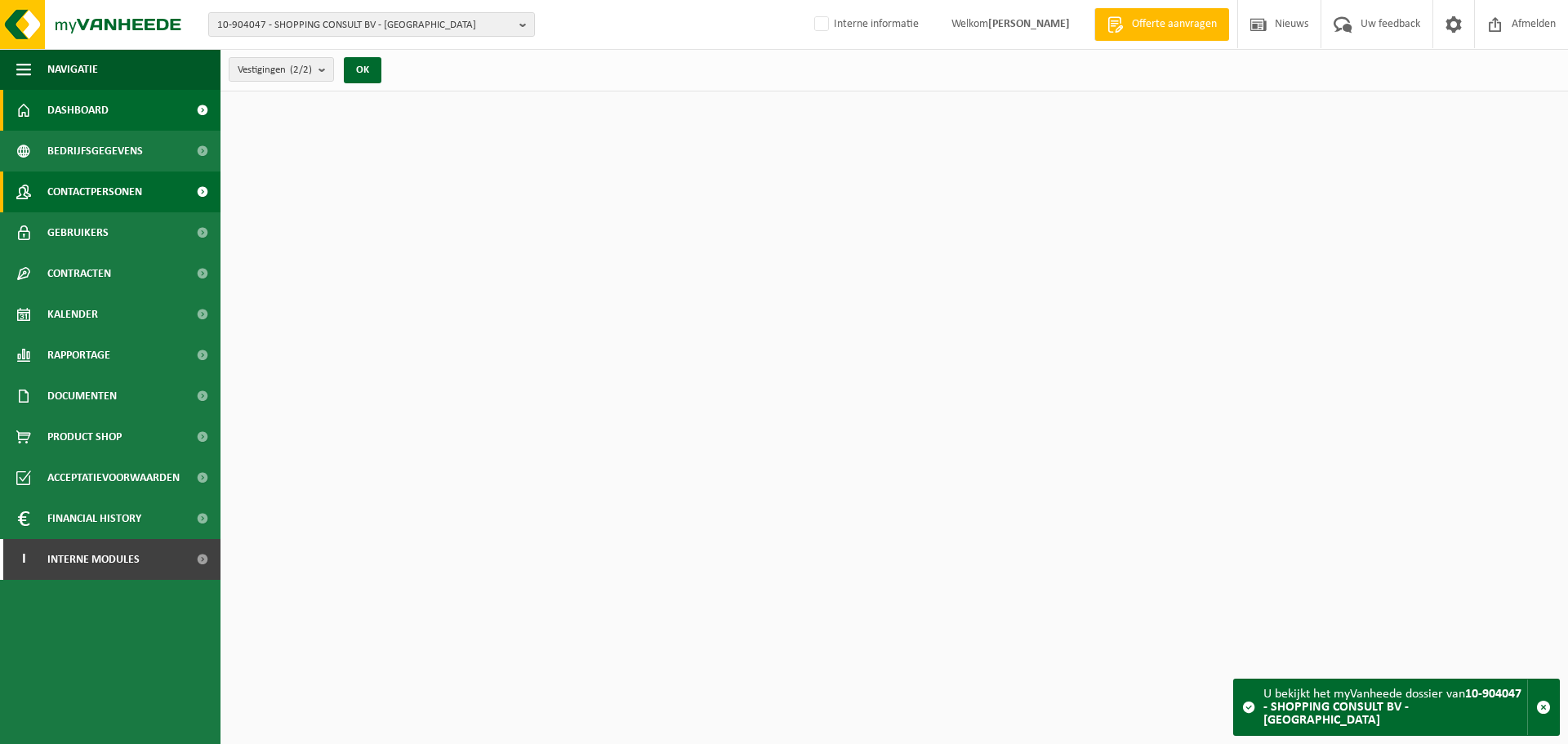
click at [94, 196] on span "Contactpersonen" at bounding box center [95, 192] width 95 height 41
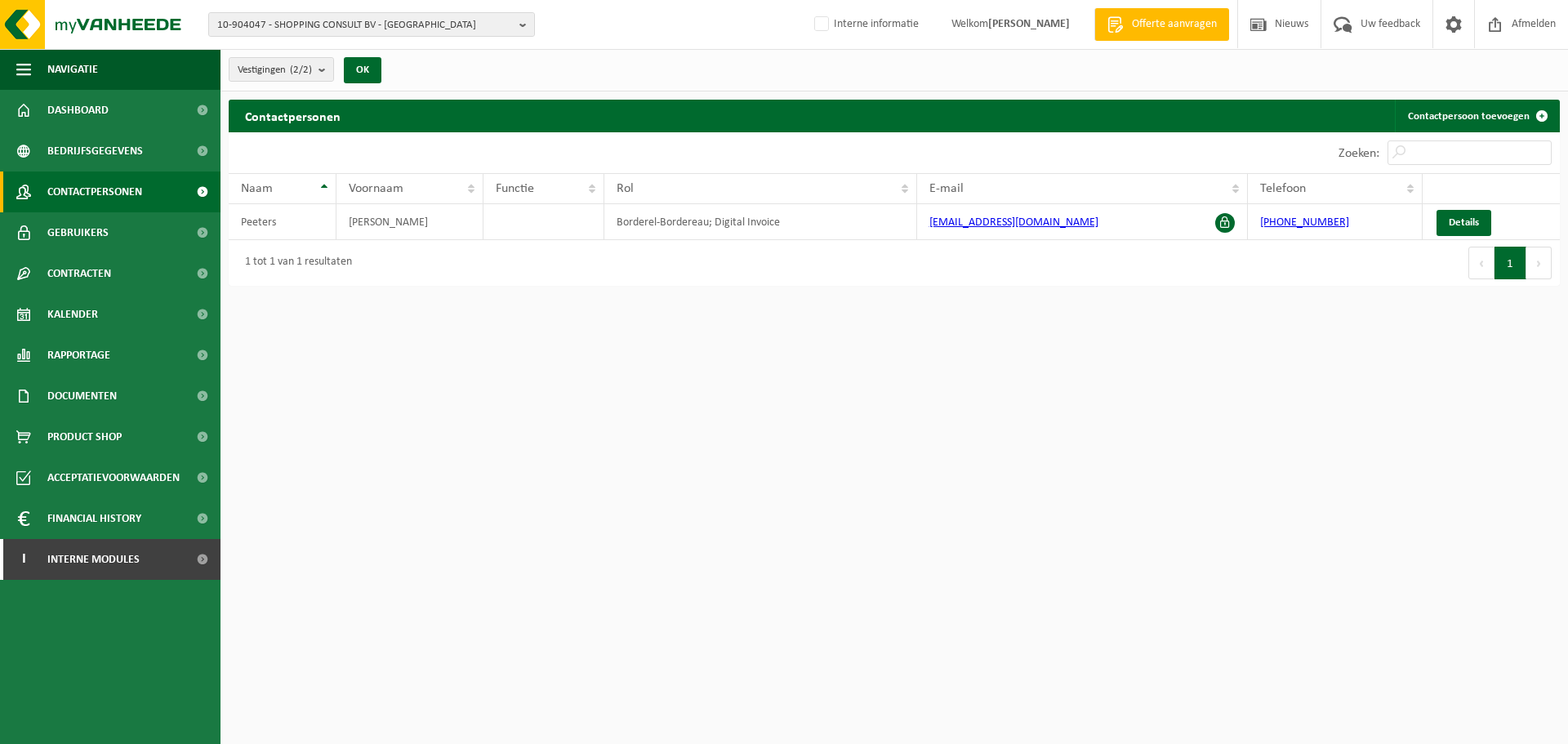
click at [385, 41] on div "10-904047 - SHOPPING CONSULT BV - [GEOGRAPHIC_DATA] 10-904047 - SHOPPING CONSUL…" at bounding box center [784, 25] width 1568 height 50
click at [385, 33] on span "10-904047 - SHOPPING CONSULT BV - [GEOGRAPHIC_DATA]" at bounding box center [365, 25] width 296 height 25
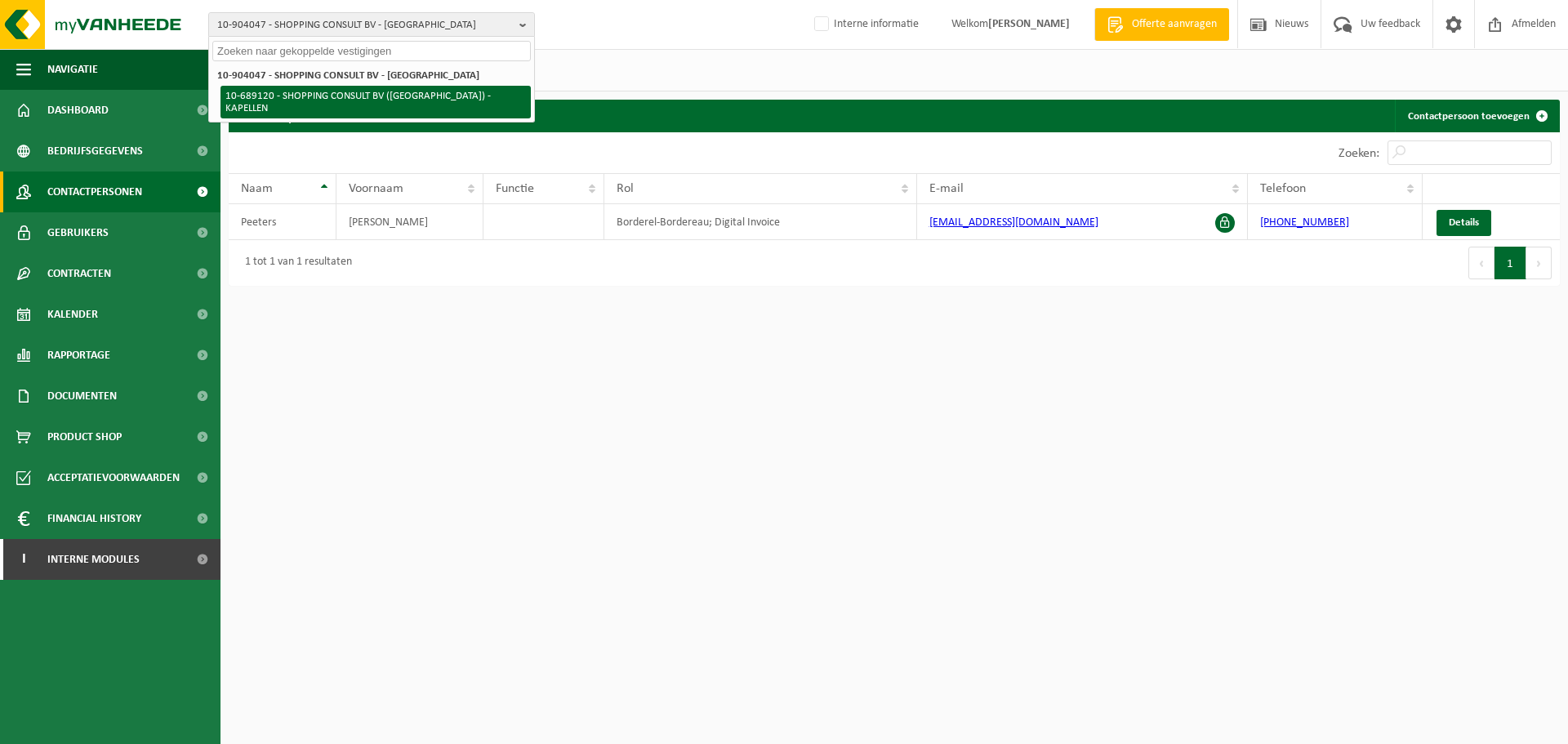
click at [361, 102] on li "10-689120 - SHOPPING CONSULT BV ([GEOGRAPHIC_DATA]) - KAPELLEN" at bounding box center [376, 102] width 311 height 33
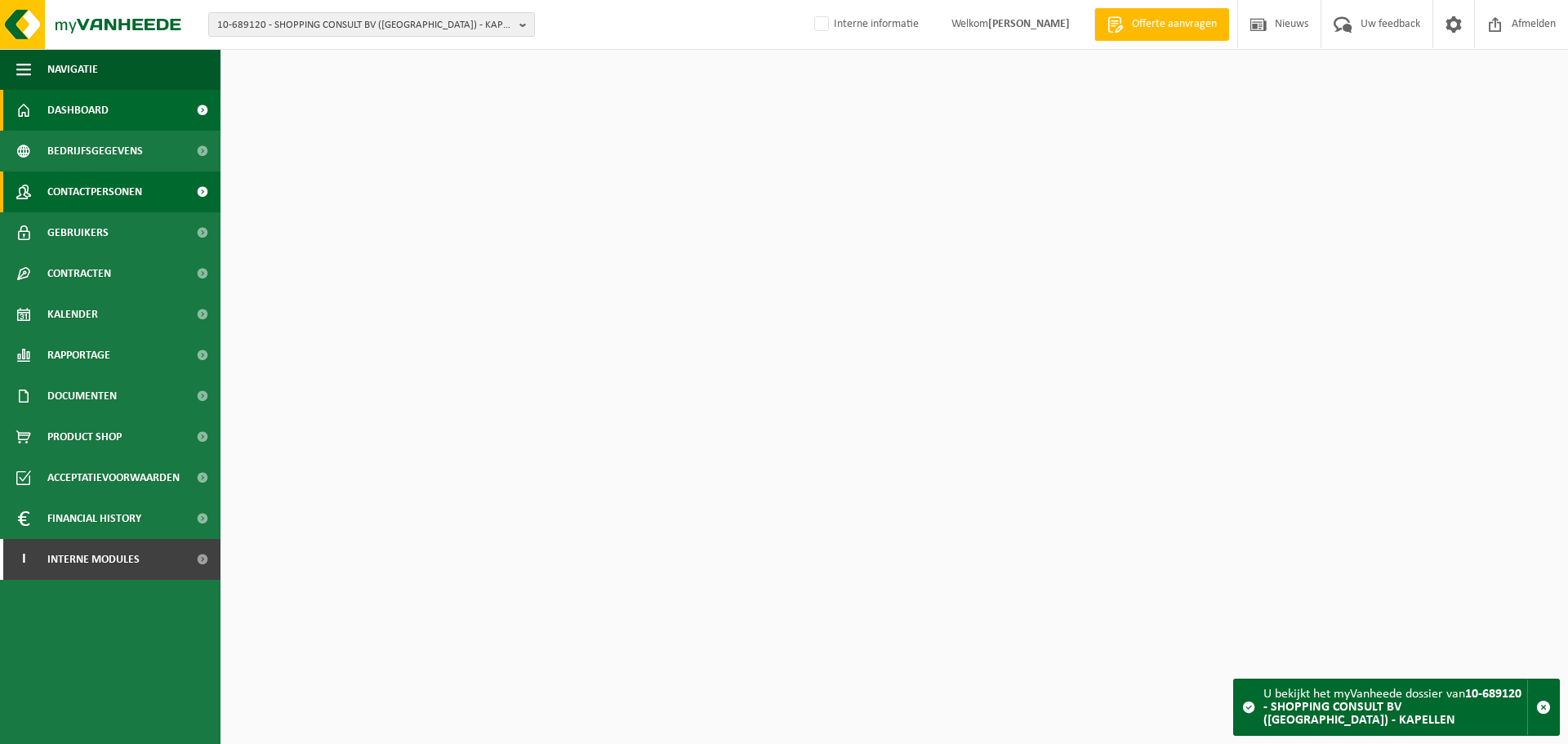
click at [150, 191] on link "Contactpersonen" at bounding box center [110, 192] width 221 height 41
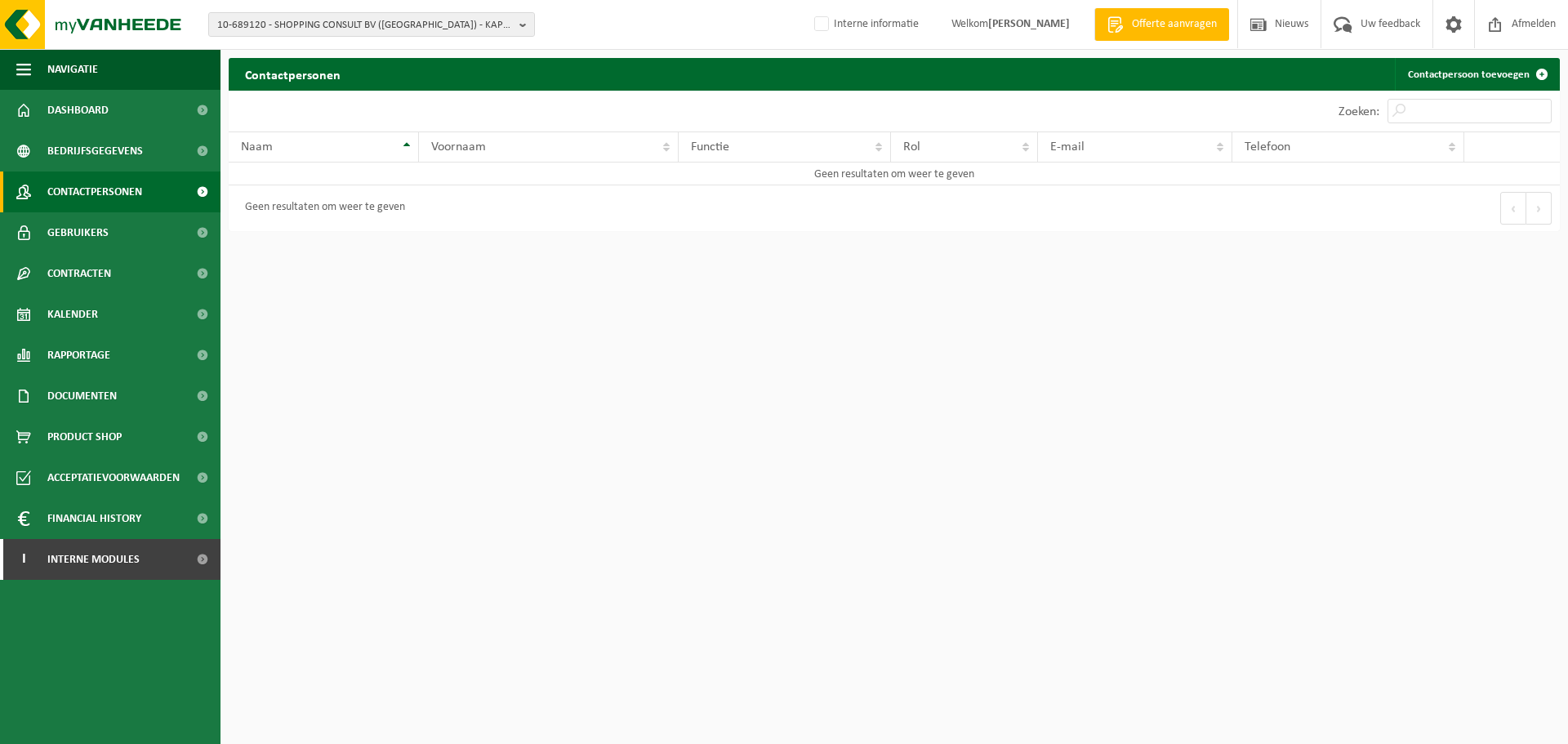
click at [406, 8] on div "10-689120 - SHOPPING CONSULT BV ([GEOGRAPHIC_DATA]) - KAPELLEN 10-904047 - SHOP…" at bounding box center [784, 25] width 1568 height 50
click at [405, 19] on span "10-689120 - SHOPPING CONSULT BV ([GEOGRAPHIC_DATA]) - KAPELLEN" at bounding box center [365, 25] width 296 height 25
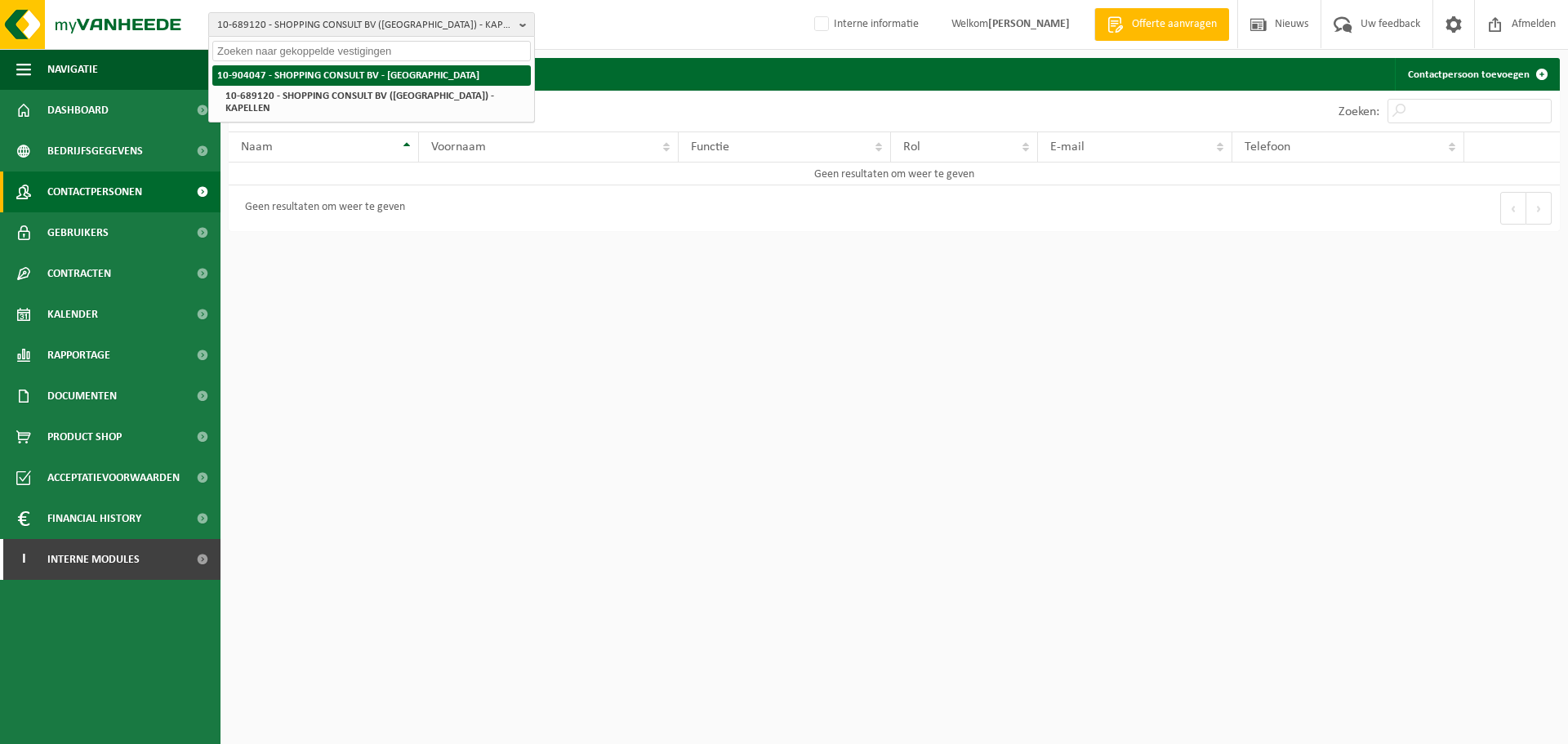
click at [333, 69] on li "10-904047 - SHOPPING CONSULT BV - [GEOGRAPHIC_DATA]" at bounding box center [371, 76] width 318 height 20
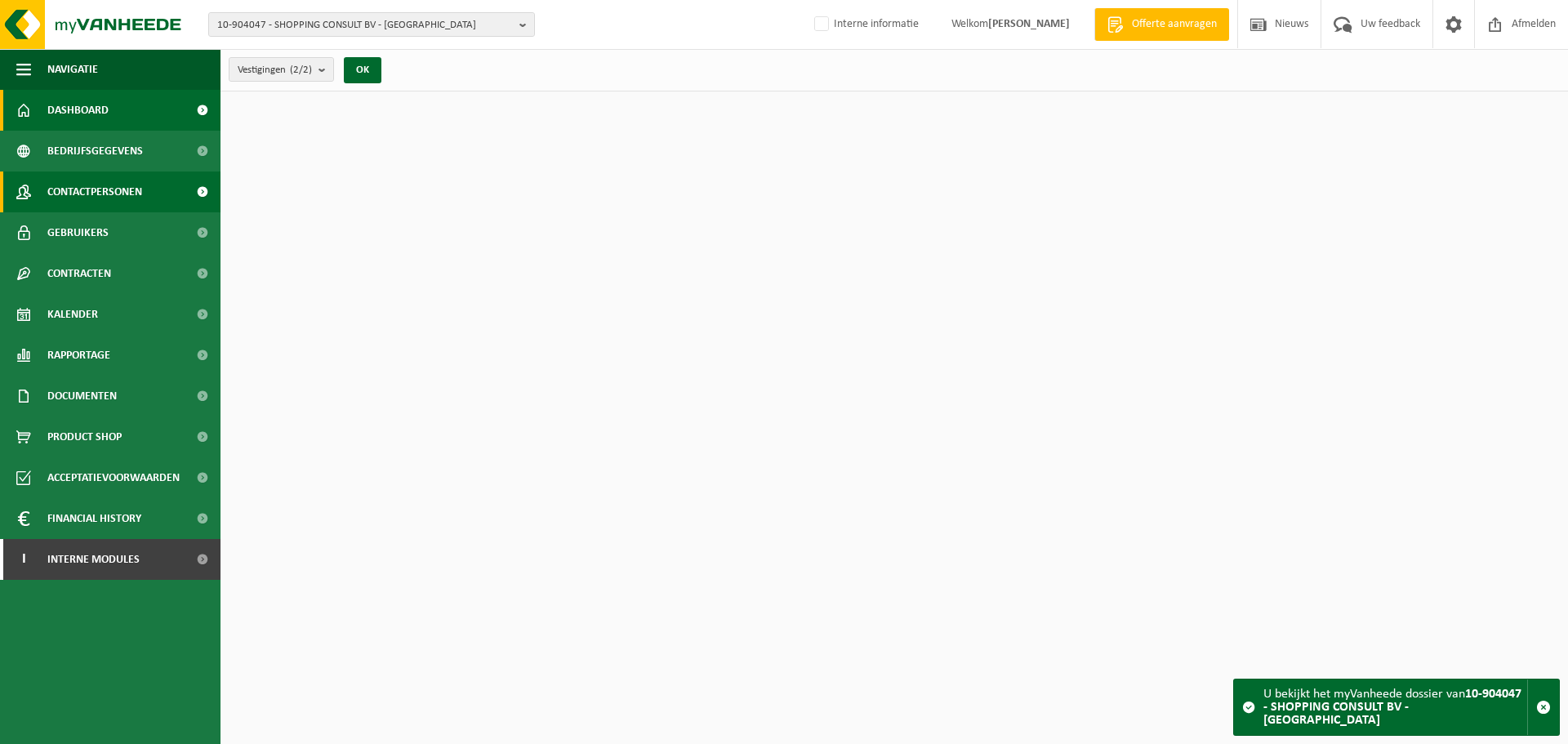
click at [145, 181] on link "Contactpersonen" at bounding box center [110, 192] width 221 height 41
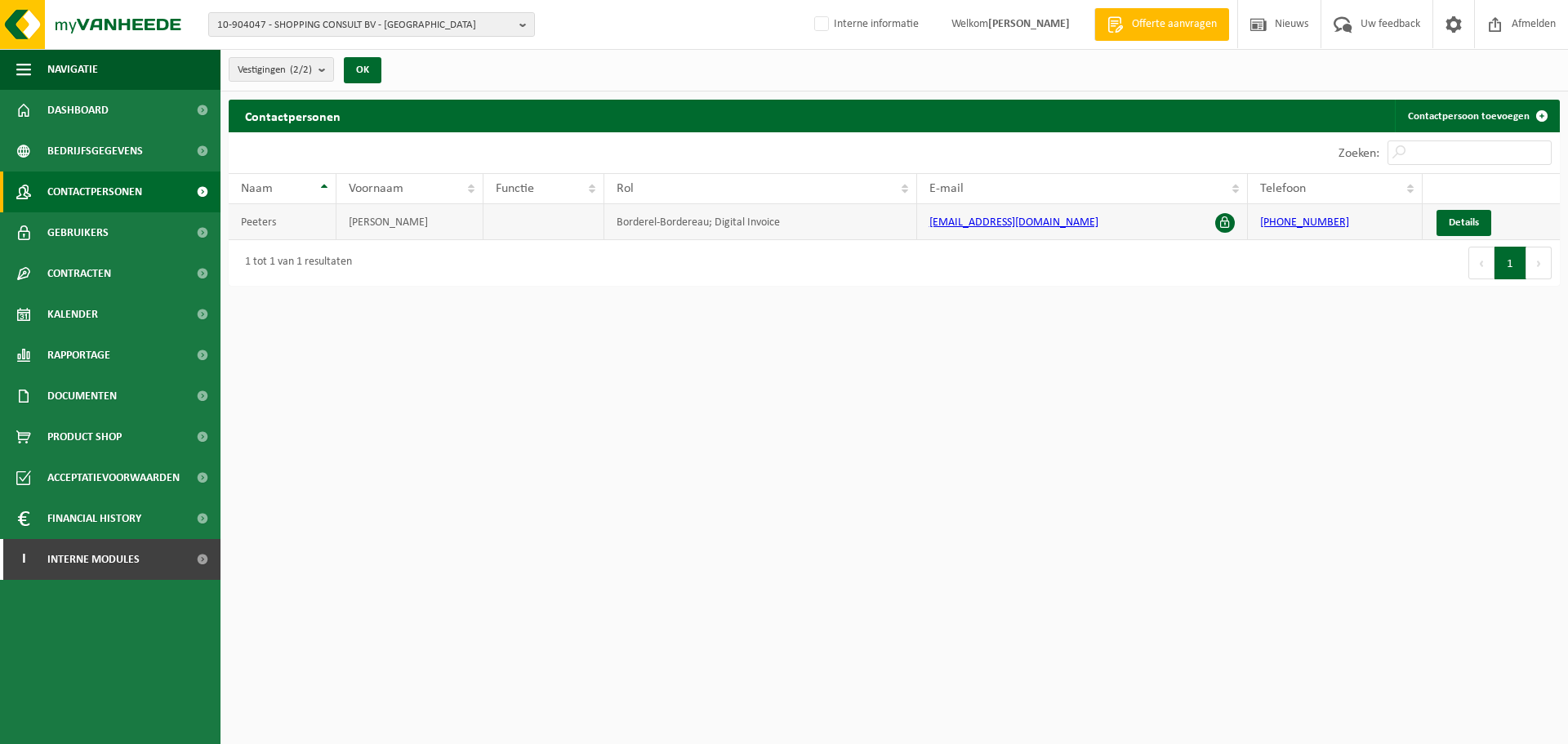
drag, startPoint x: 1106, startPoint y: 229, endPoint x: 911, endPoint y: 229, distance: 195.0
click at [911, 229] on tr "[PERSON_NAME]-Bordereau; Digital Invoice [PERSON_NAME][EMAIL_ADDRESS][DOMAIN_NA…" at bounding box center [894, 222] width 1331 height 36
copy tr "[EMAIL_ADDRESS][DOMAIN_NAME]"
